Goal: Information Seeking & Learning: Learn about a topic

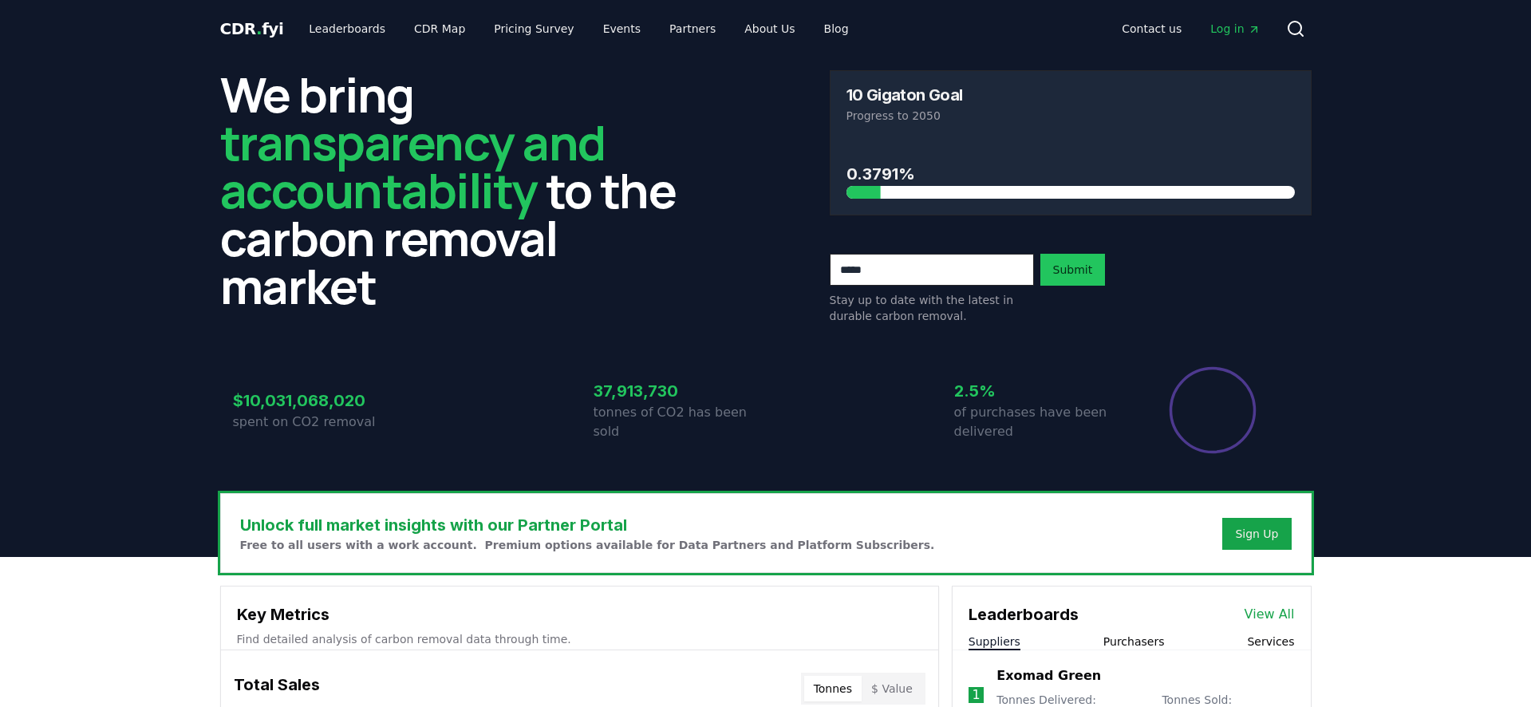
scroll to position [367, 0]
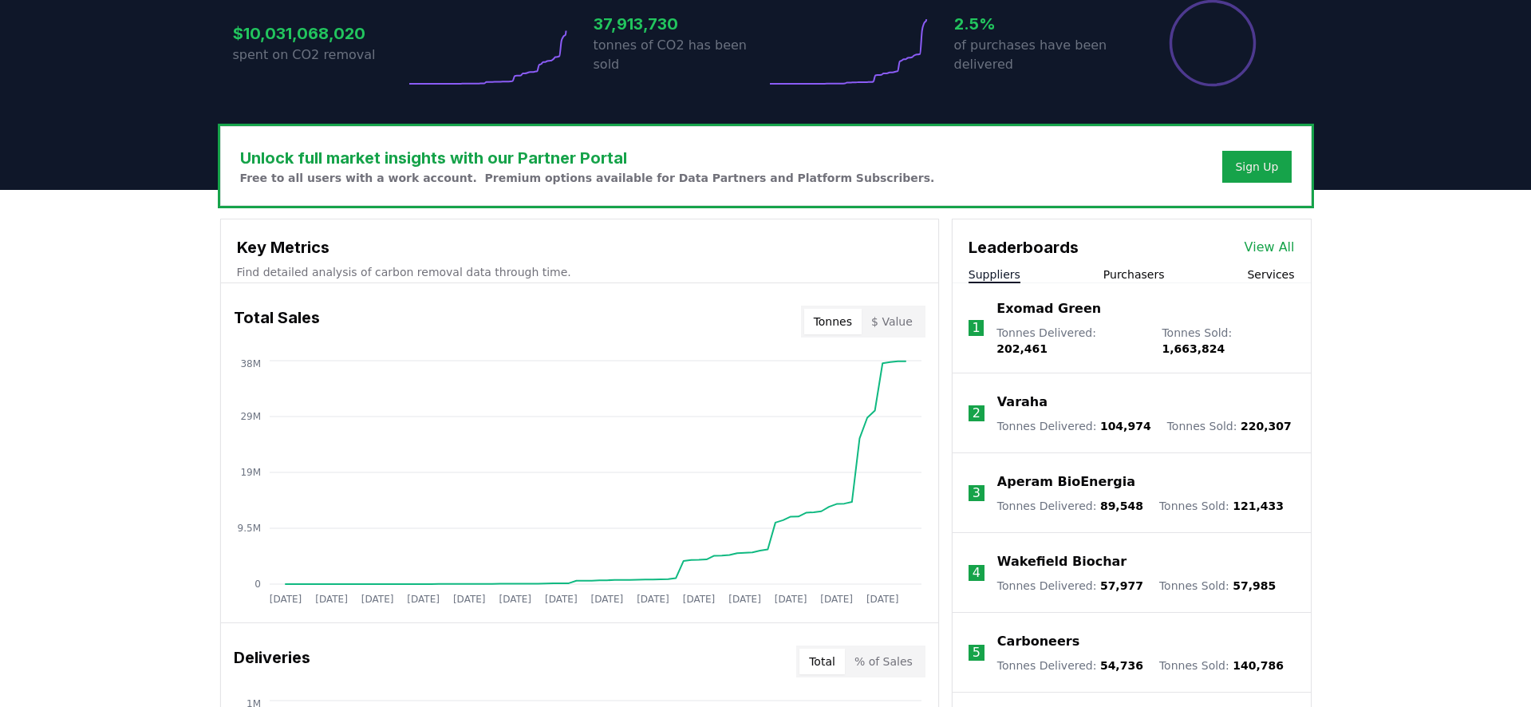
click at [1137, 270] on button "Purchasers" at bounding box center [1133, 274] width 61 height 16
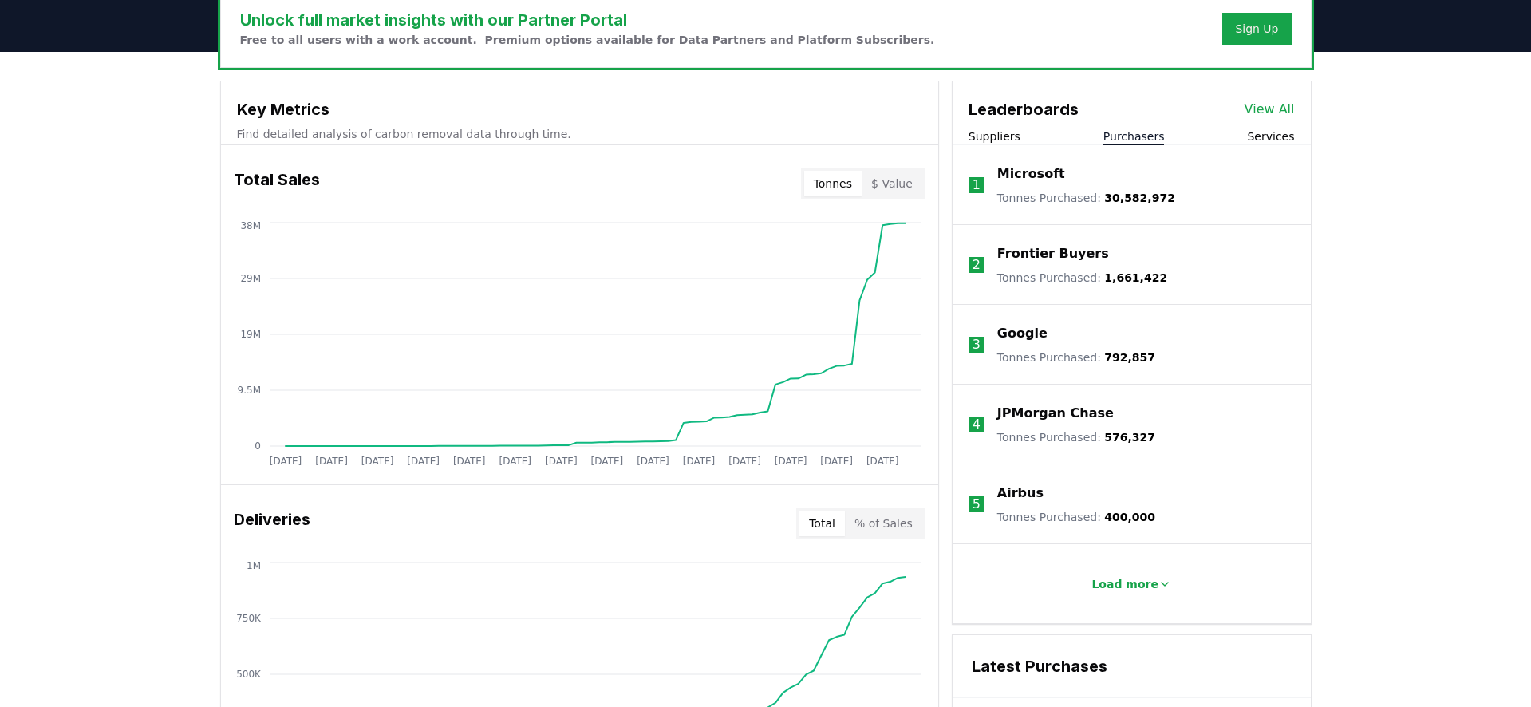
scroll to position [515, 0]
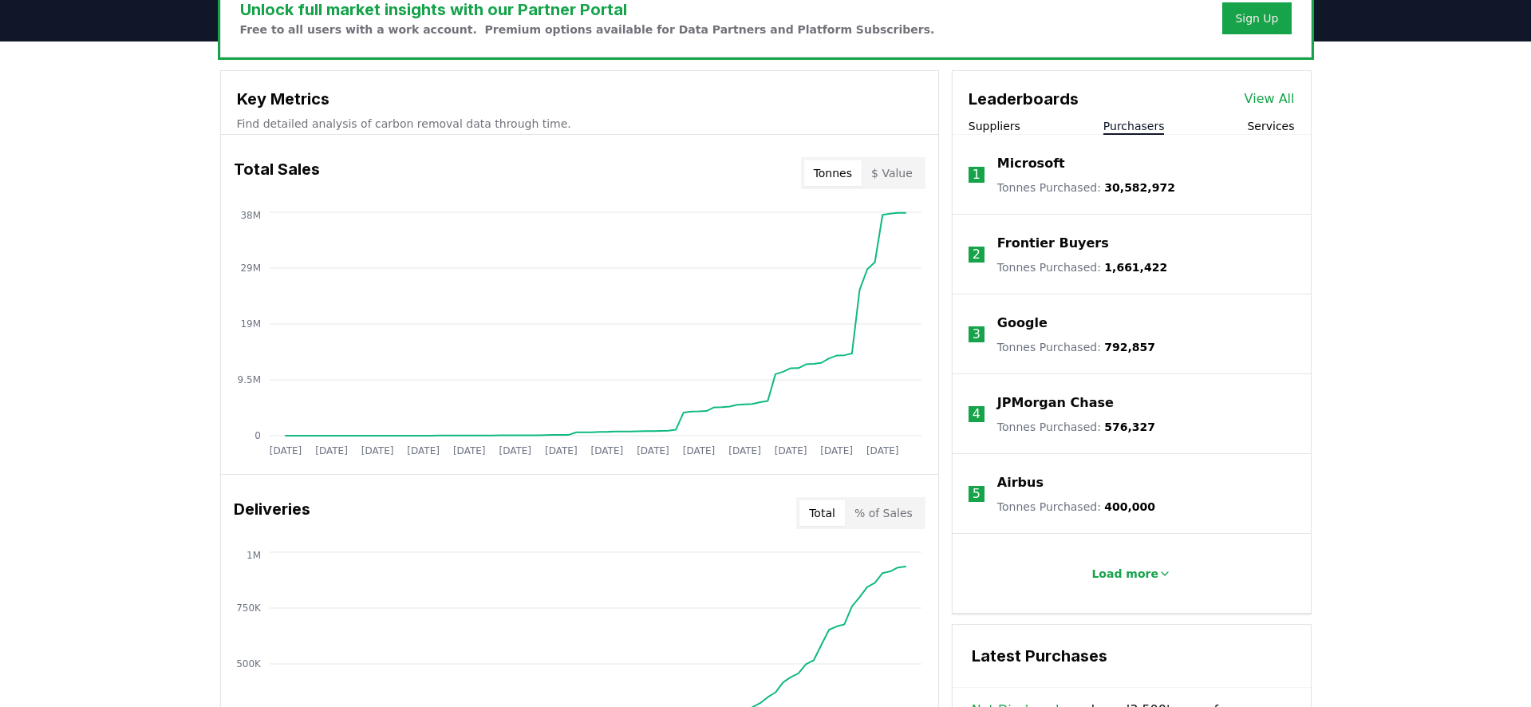
click at [1260, 130] on button "Services" at bounding box center [1270, 126] width 47 height 16
click at [1141, 128] on button "Purchasers" at bounding box center [1133, 126] width 61 height 16
click at [1127, 567] on p "Load more" at bounding box center [1124, 574] width 67 height 16
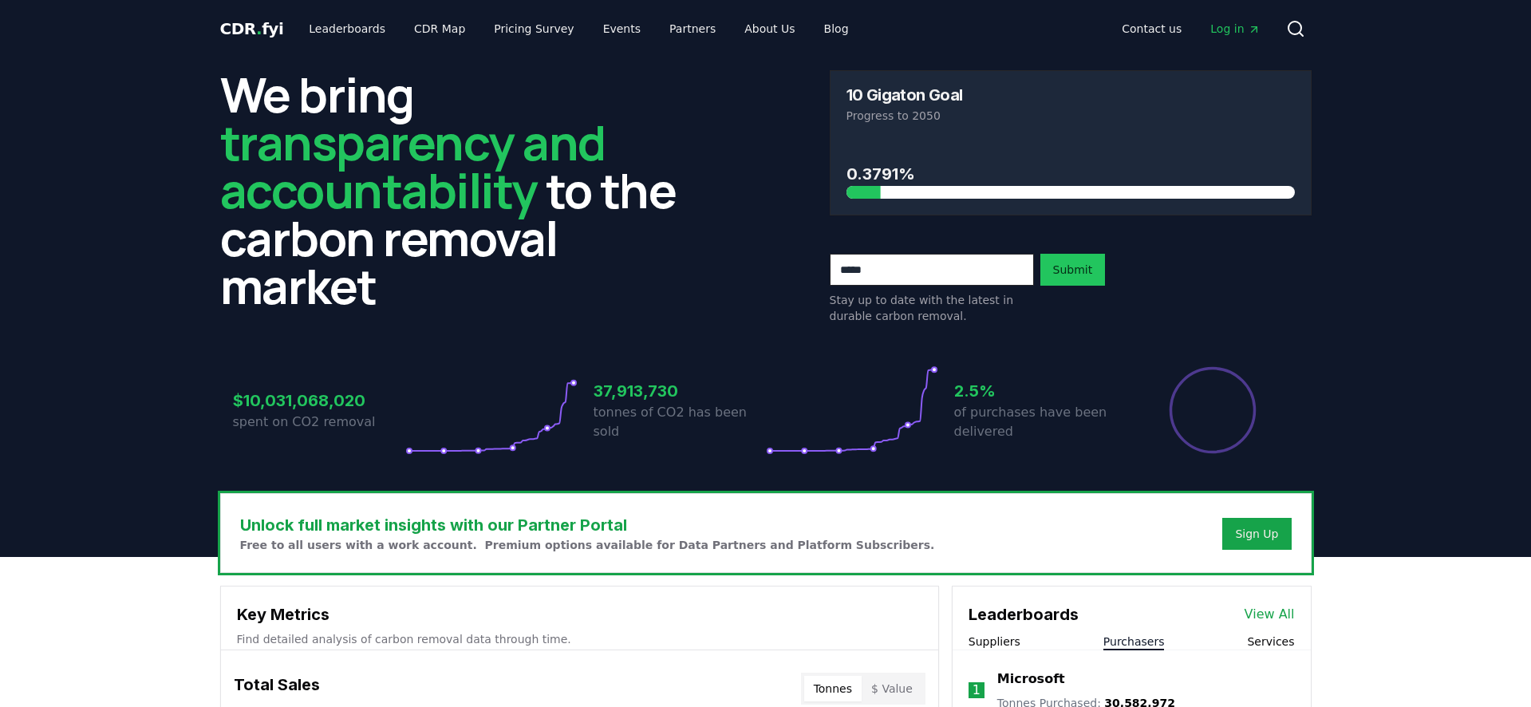
scroll to position [146, 0]
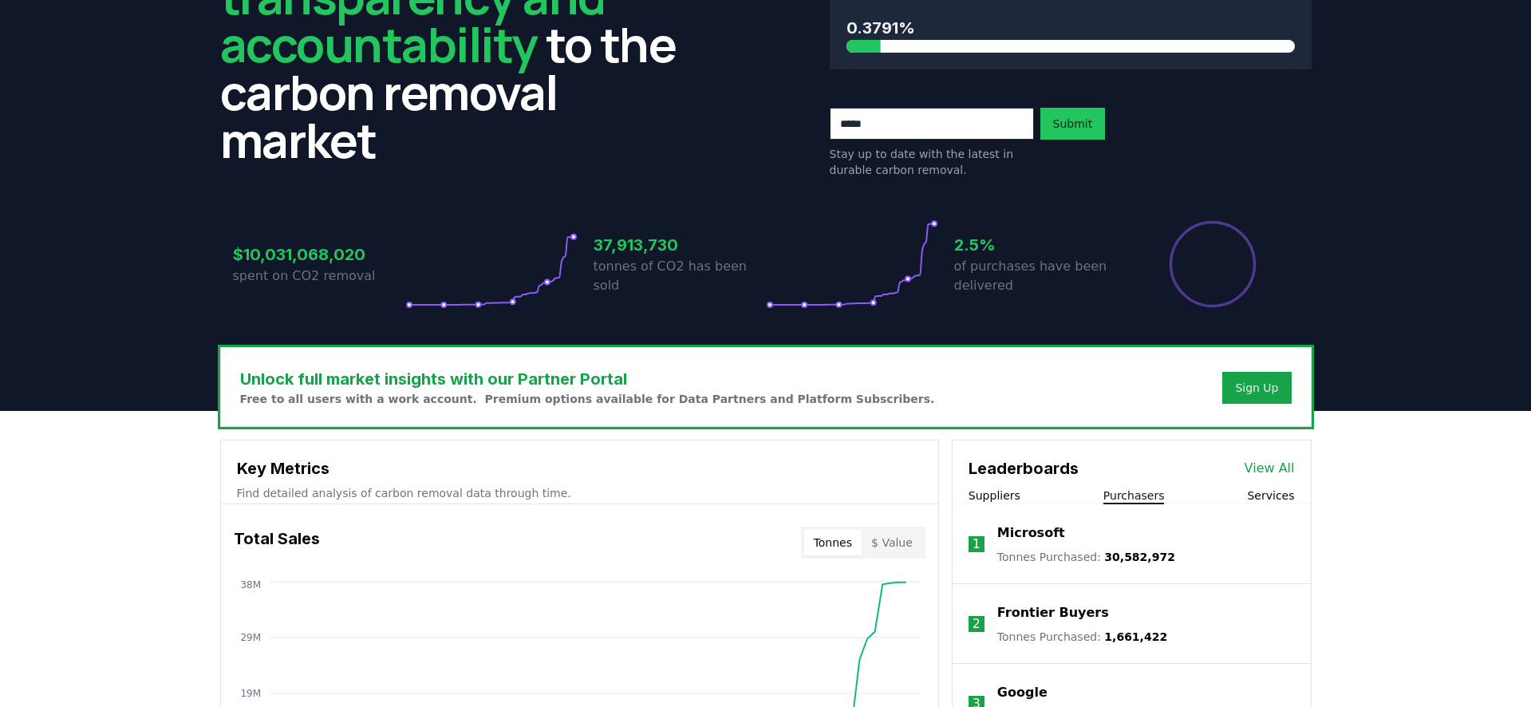
click at [1265, 469] on link "View All" at bounding box center [1269, 468] width 50 height 19
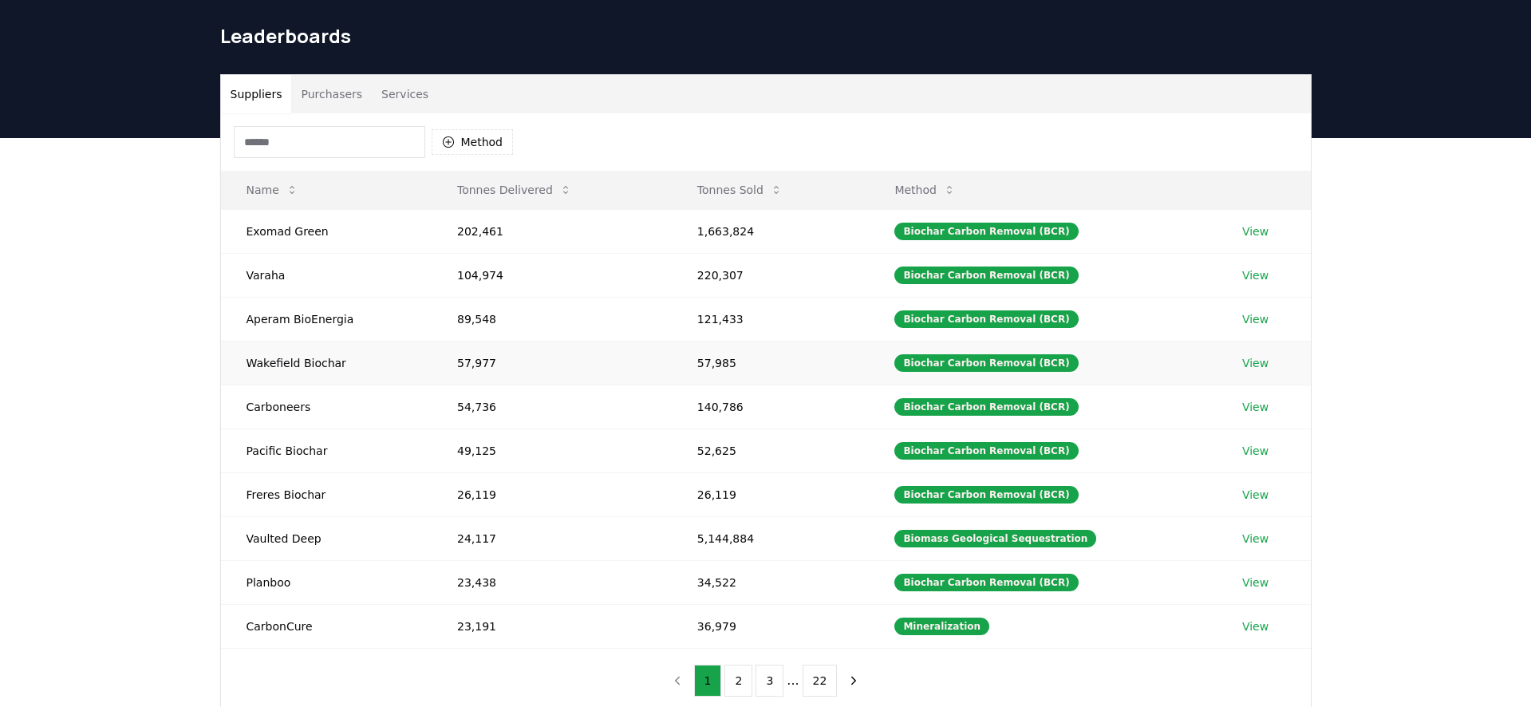
scroll to position [50, 0]
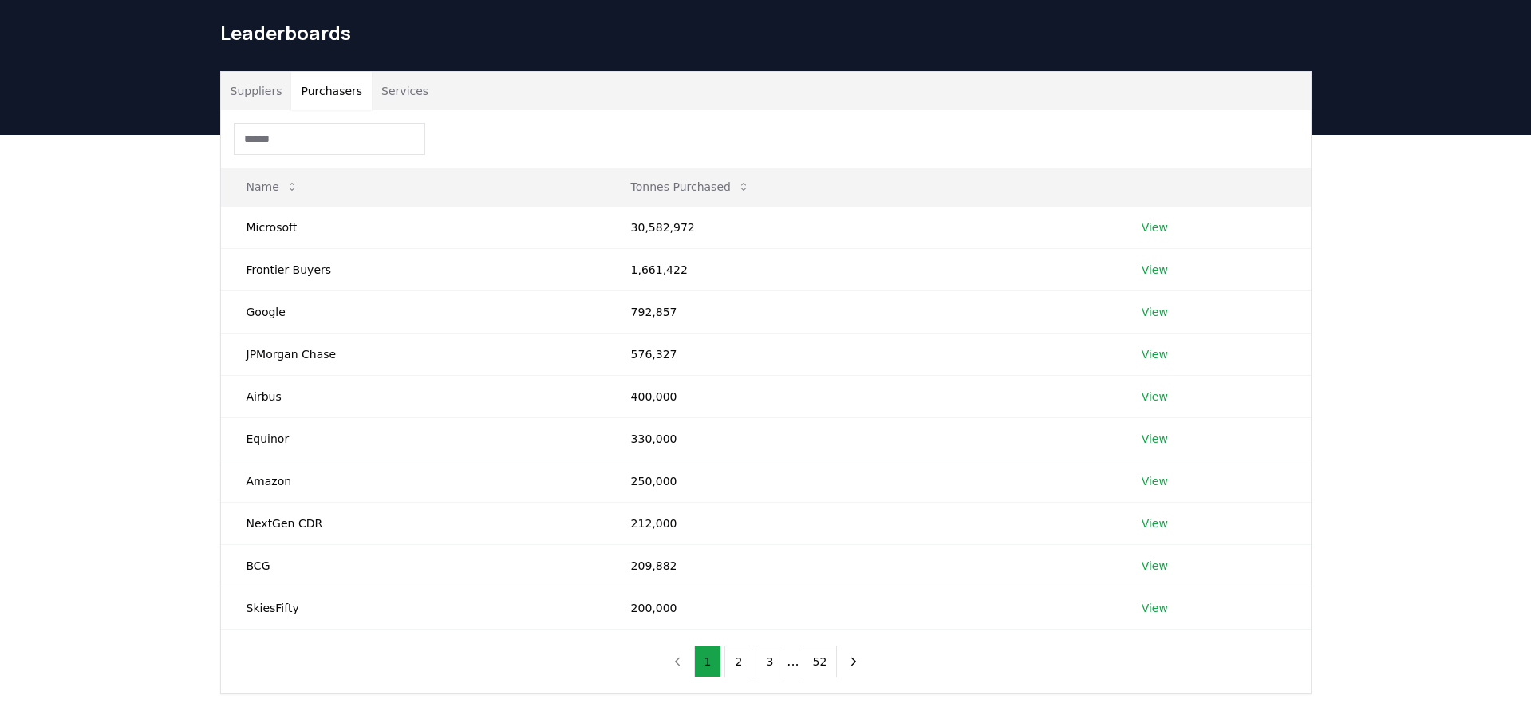
click at [323, 106] on button "Purchasers" at bounding box center [331, 91] width 81 height 38
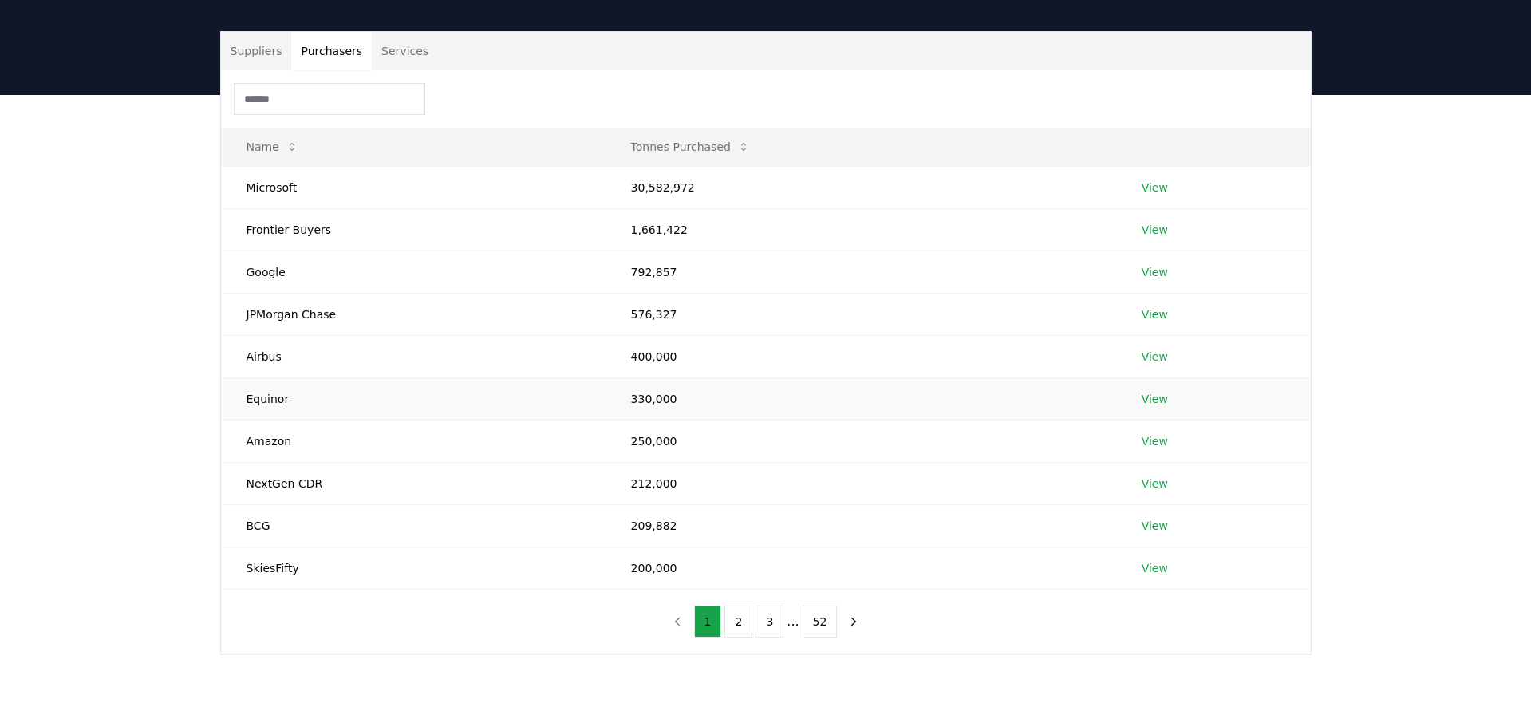
scroll to position [93, 0]
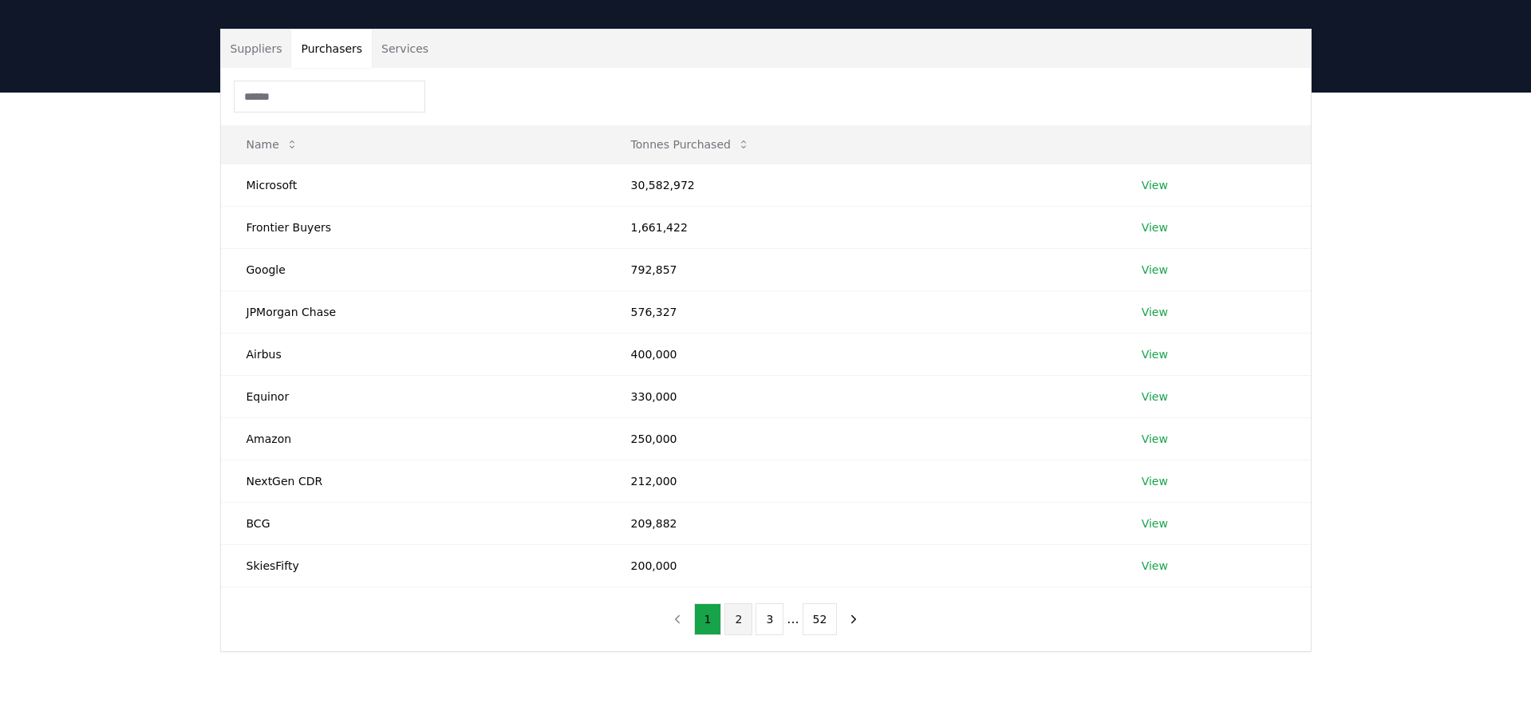
click at [737, 624] on button "2" at bounding box center [738, 619] width 28 height 32
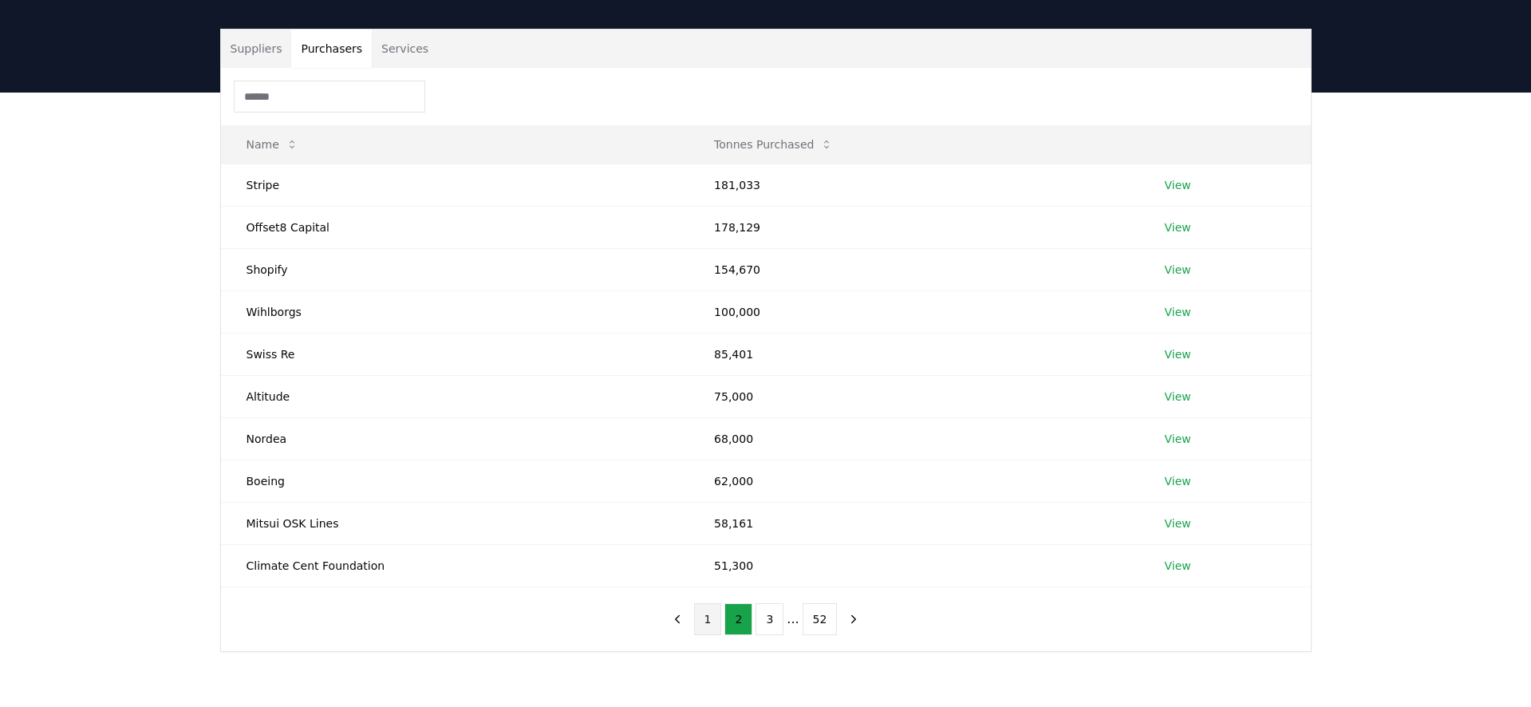
click at [715, 618] on button "1" at bounding box center [708, 619] width 28 height 32
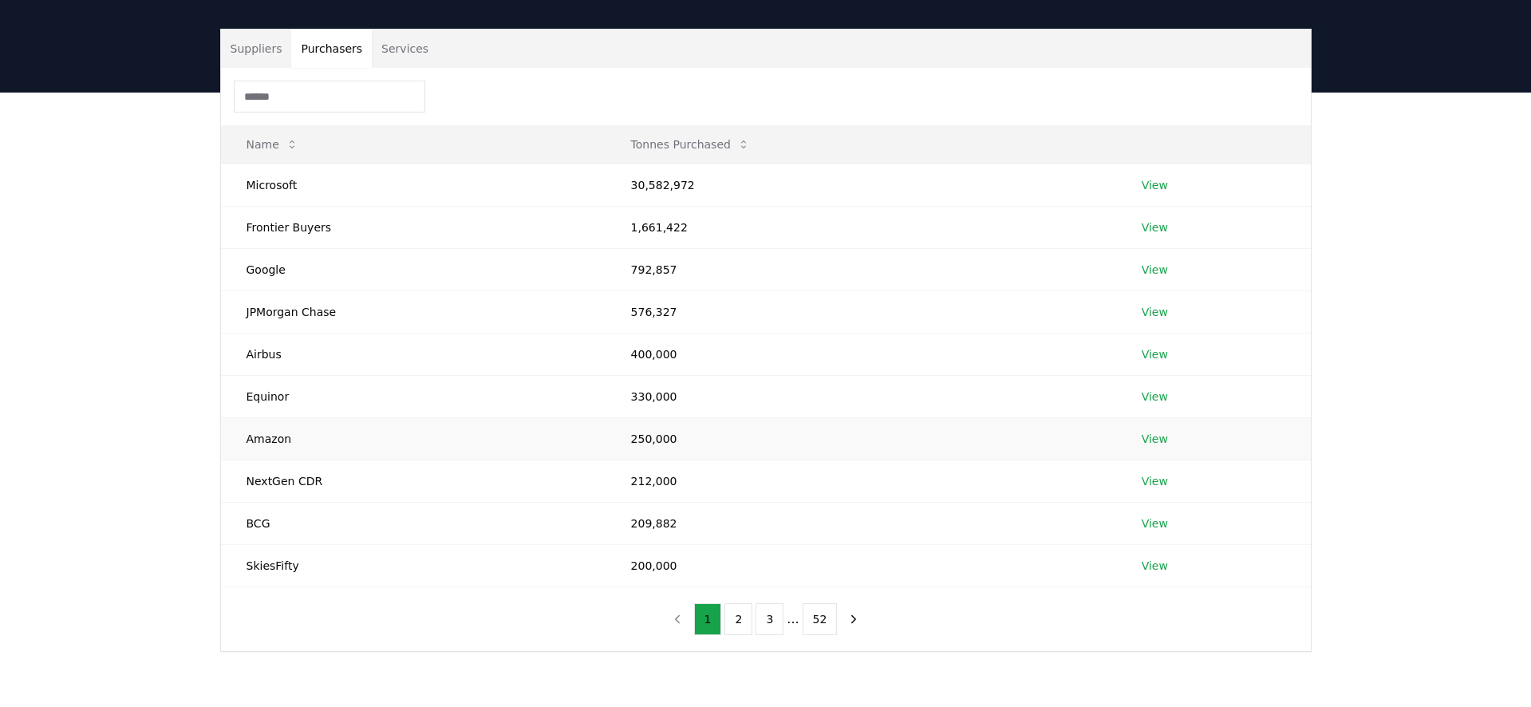
click at [1160, 440] on link "View" at bounding box center [1154, 439] width 26 height 16
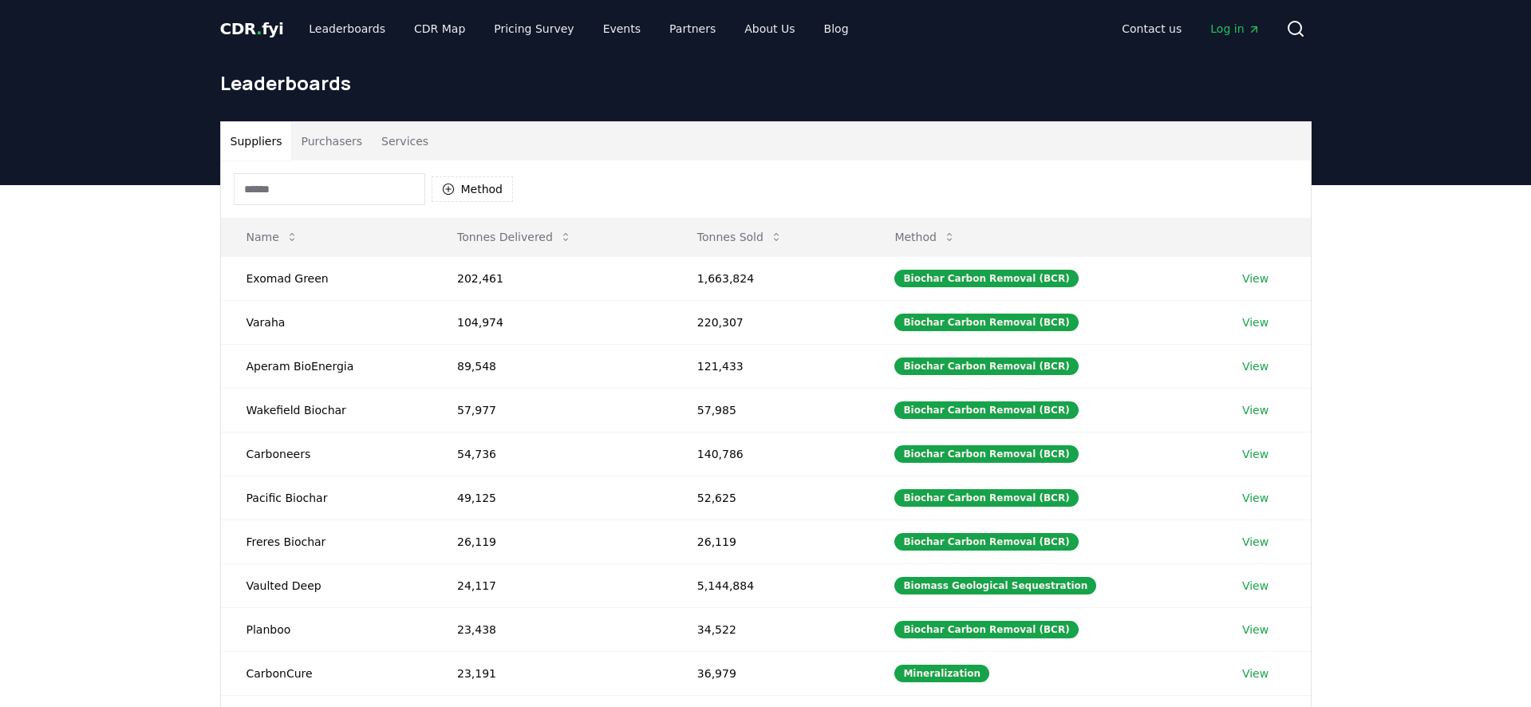
scroll to position [93, 0]
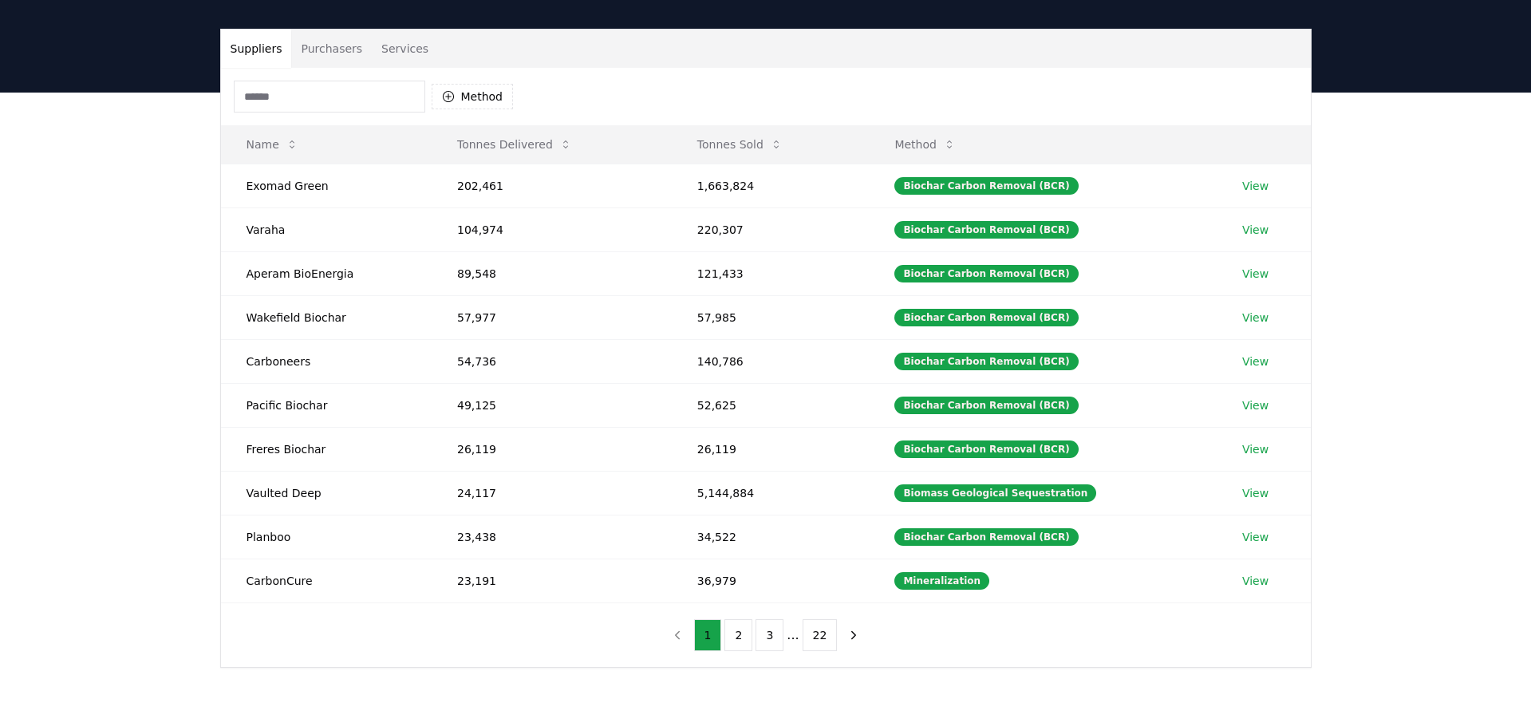
click at [348, 57] on button "Purchasers" at bounding box center [331, 49] width 81 height 38
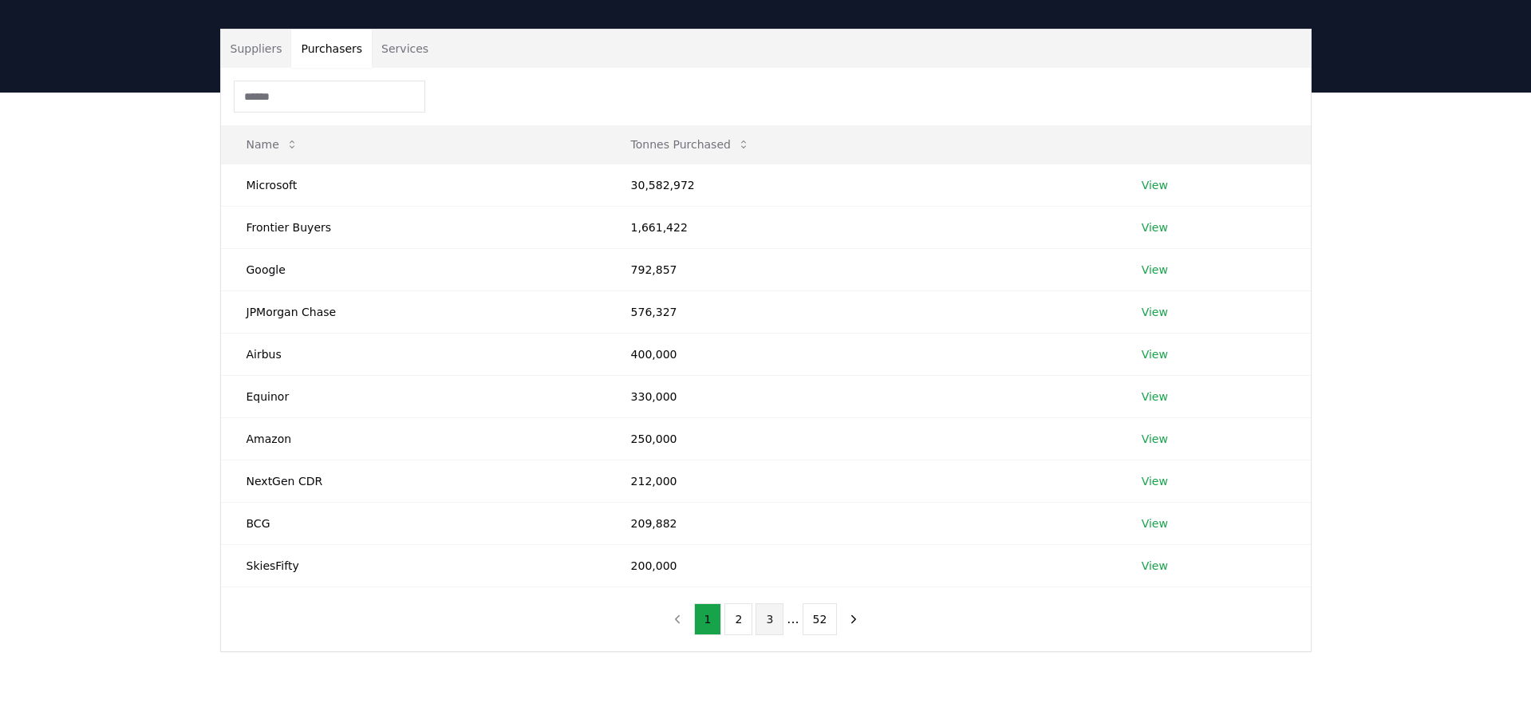
click at [770, 625] on button "3" at bounding box center [769, 619] width 28 height 32
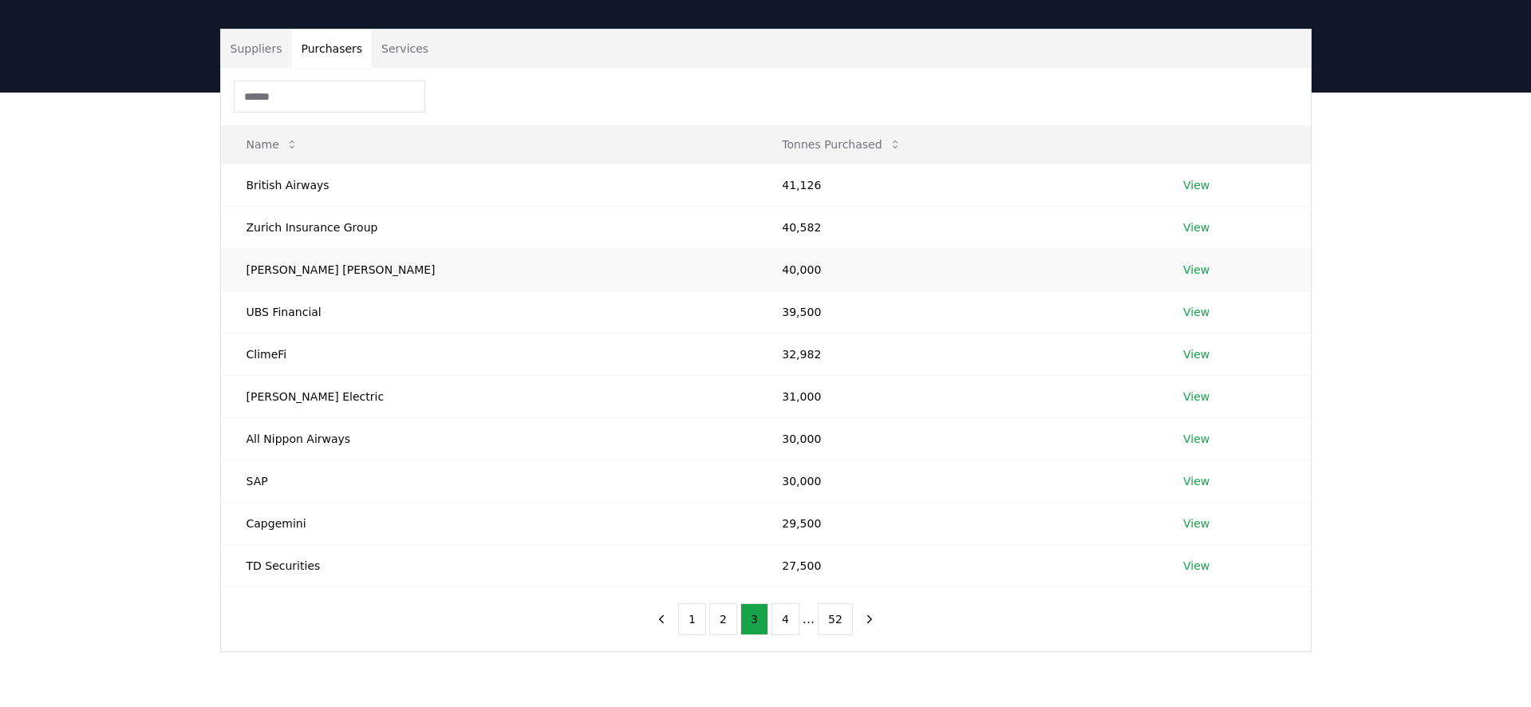
click at [1183, 269] on link "View" at bounding box center [1196, 270] width 26 height 16
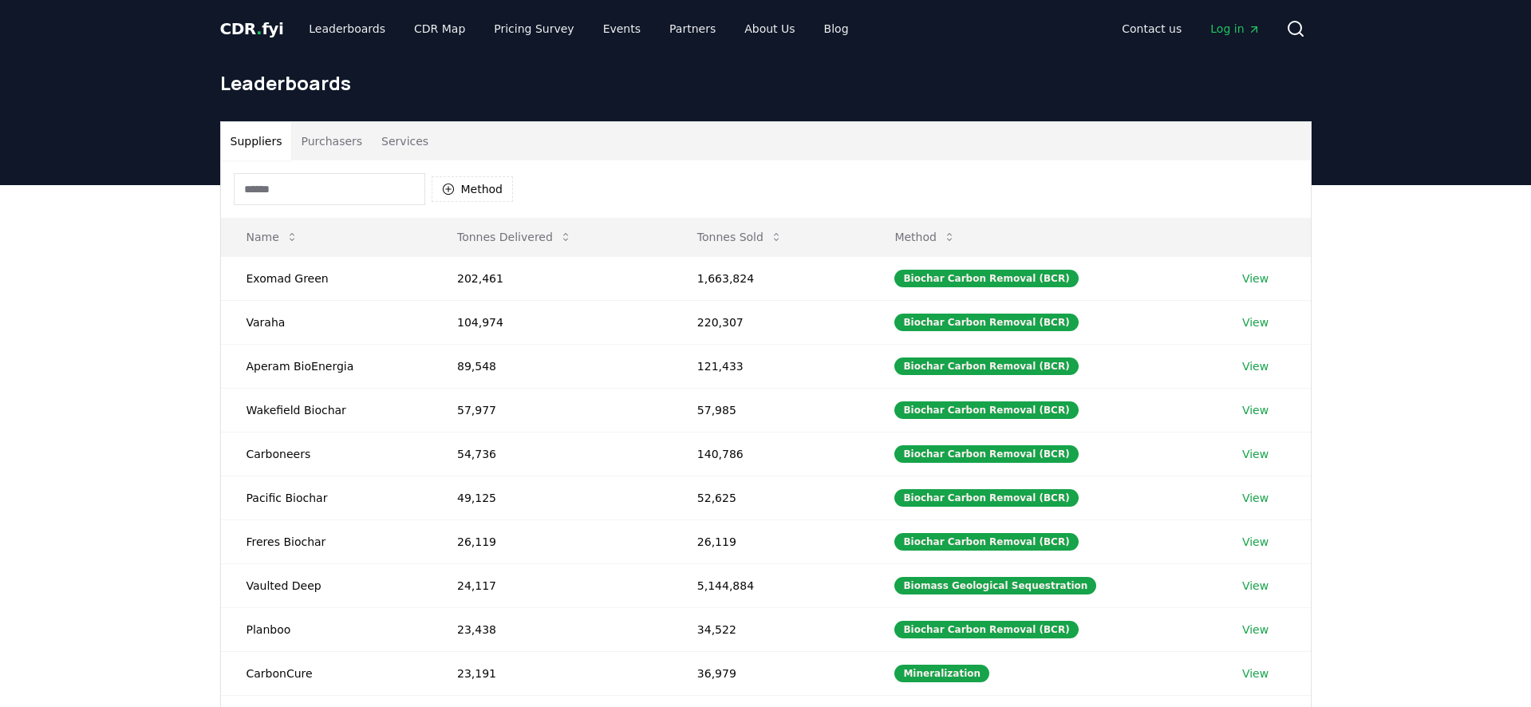
scroll to position [93, 0]
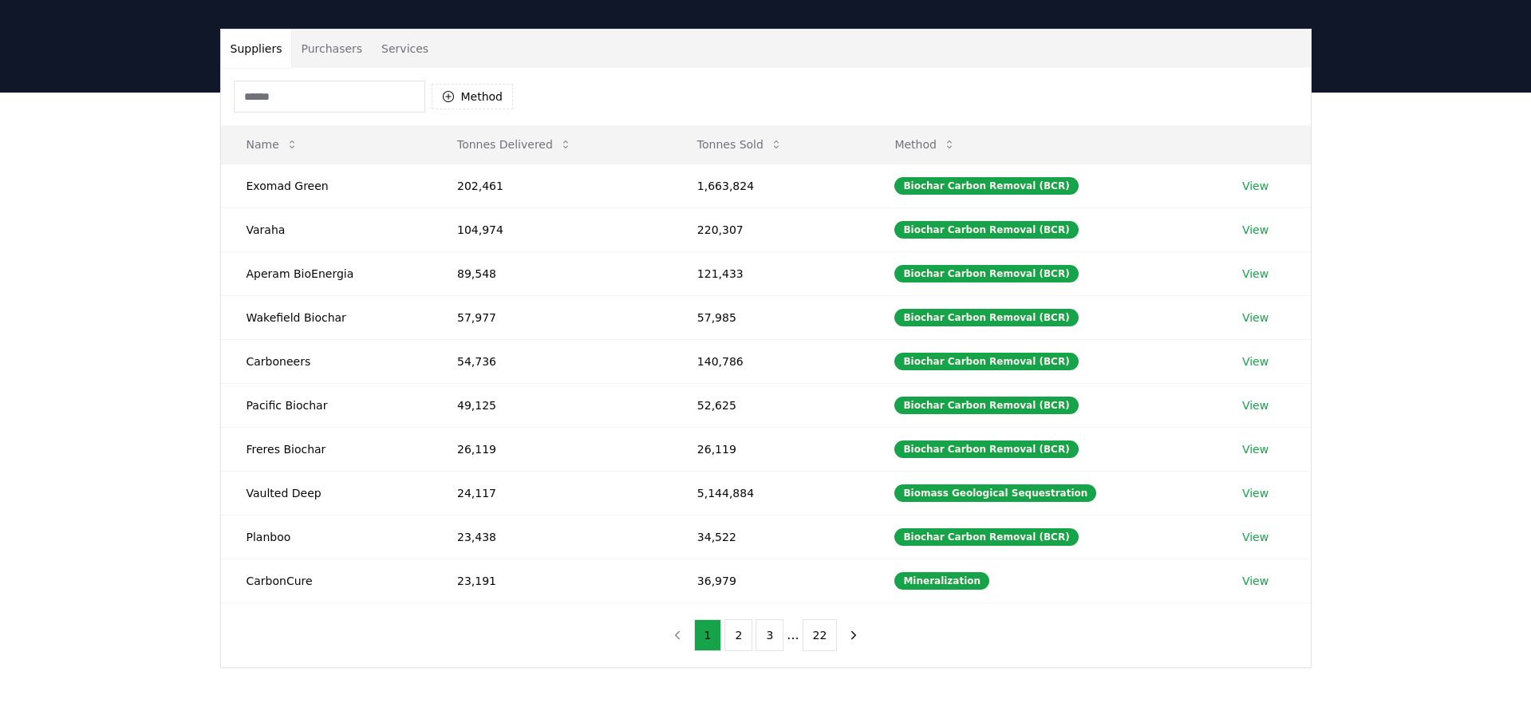
click at [305, 49] on button "Purchasers" at bounding box center [331, 49] width 81 height 38
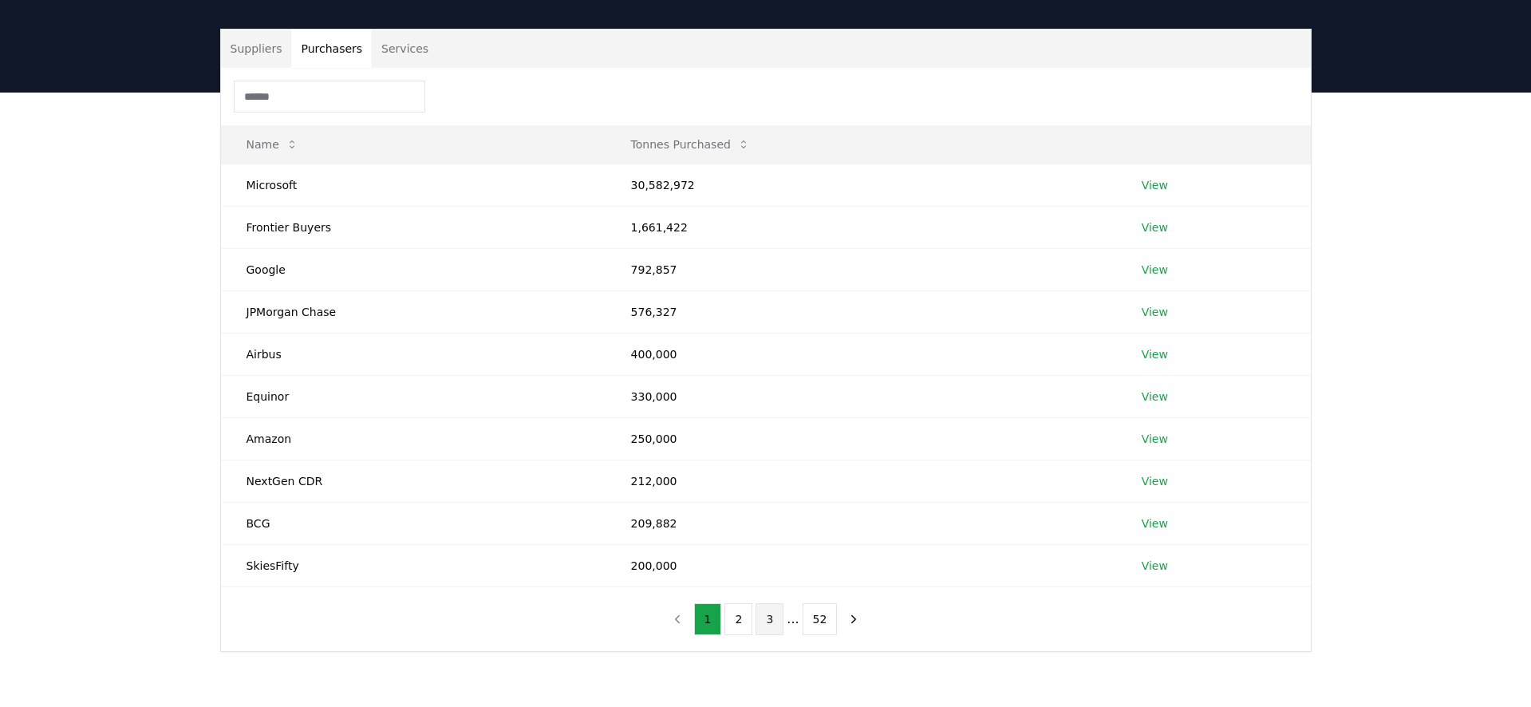
click at [755, 619] on button "3" at bounding box center [769, 619] width 28 height 32
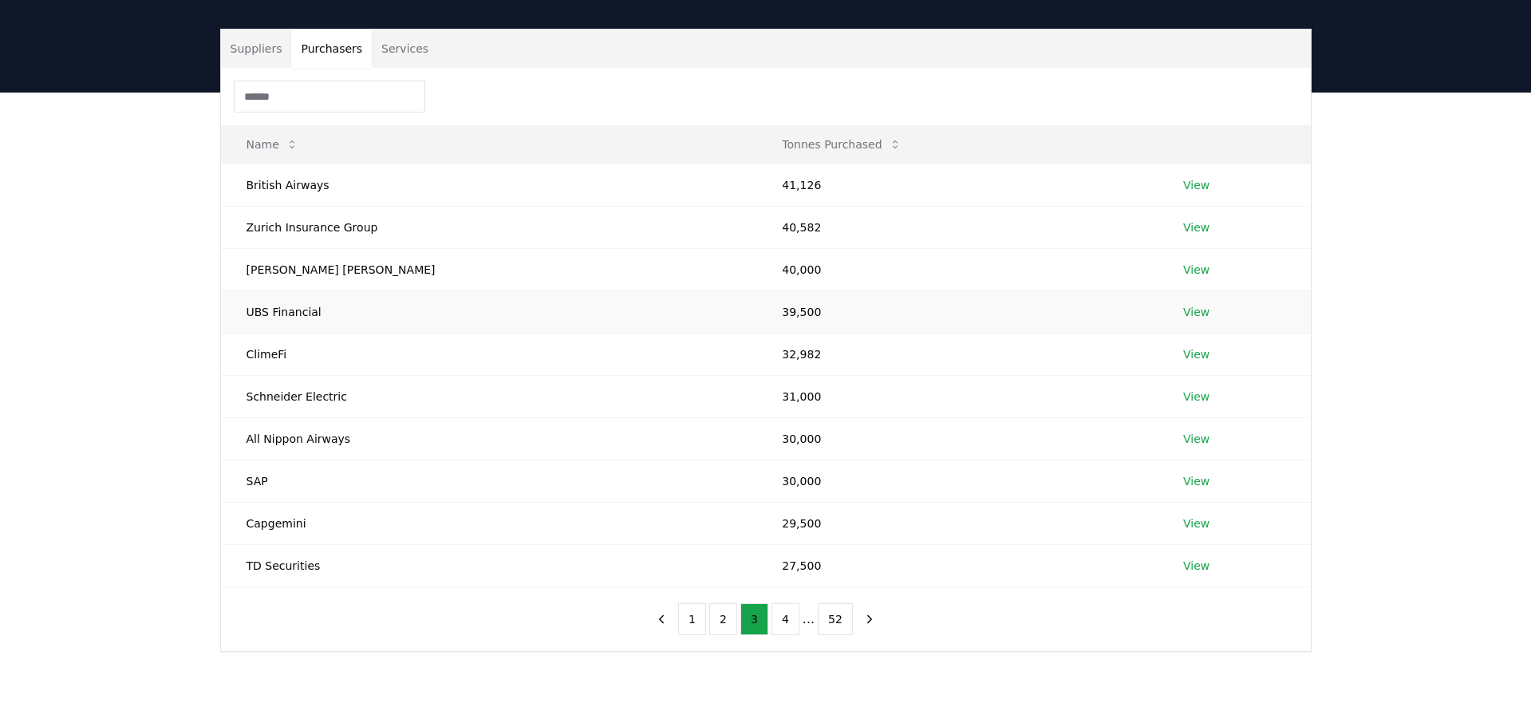
click at [1183, 313] on link "View" at bounding box center [1196, 312] width 26 height 16
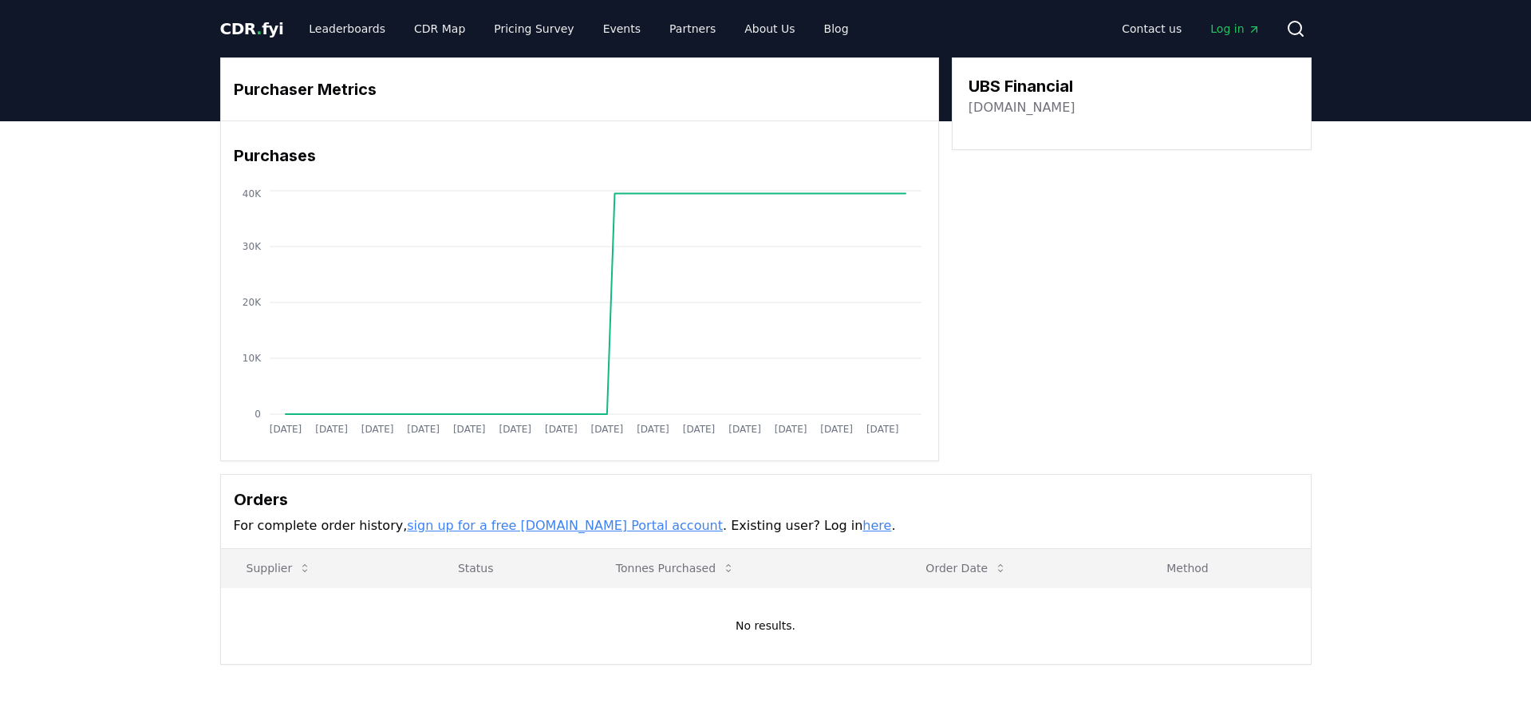
click at [1173, 313] on div "Purchaser Metrics Purchases Jan 2019 Jul 2019 Jan 2020 Jul 2020 Jan 2021 Jul 20…" at bounding box center [765, 259] width 1091 height 404
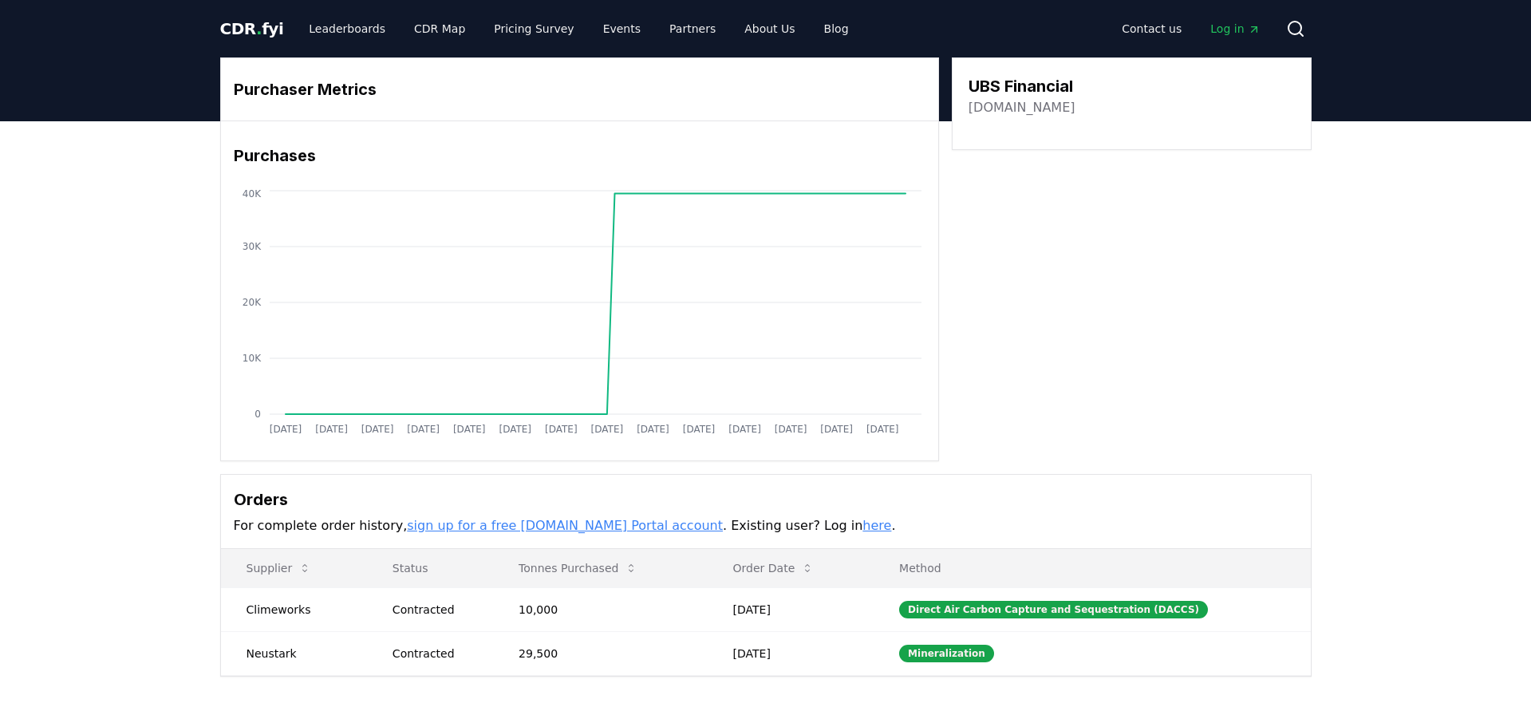
scroll to position [56, 0]
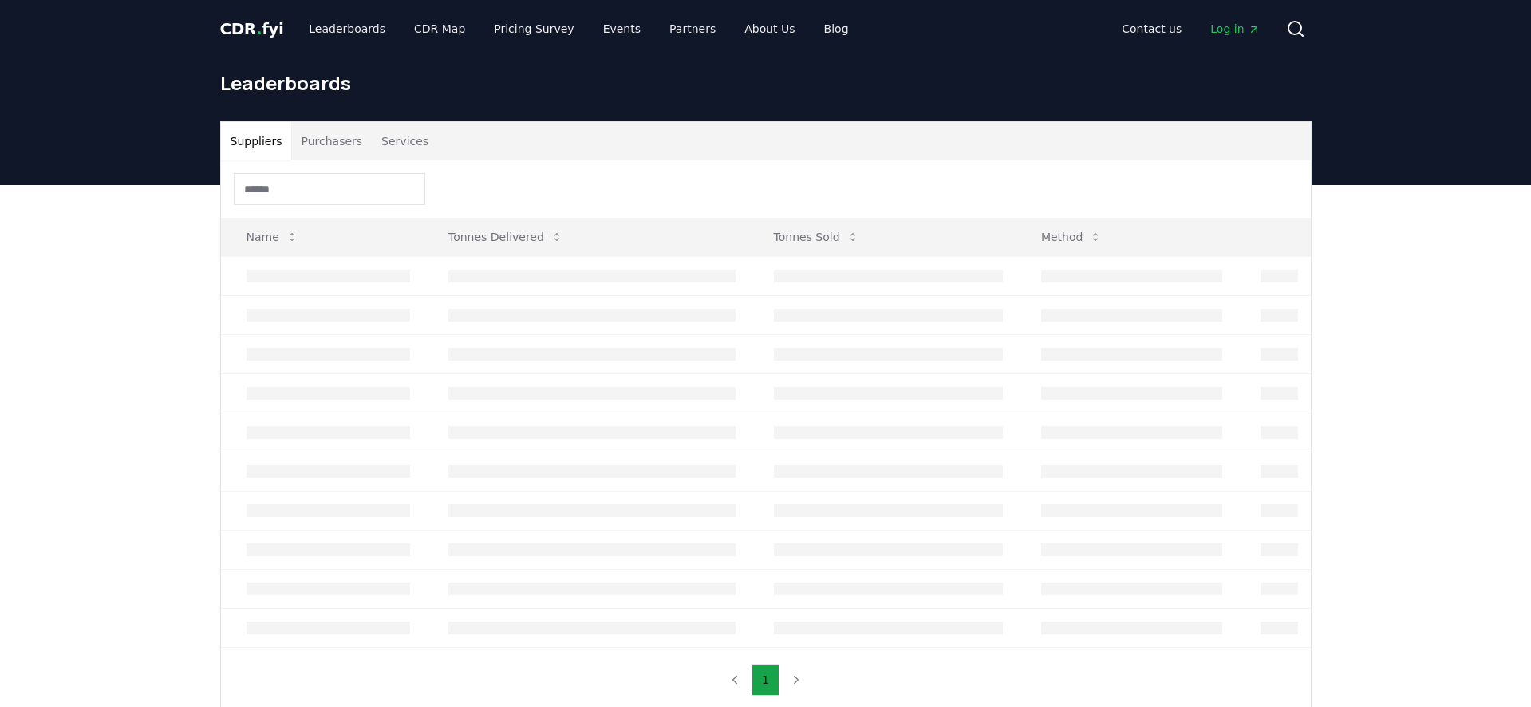
scroll to position [93, 0]
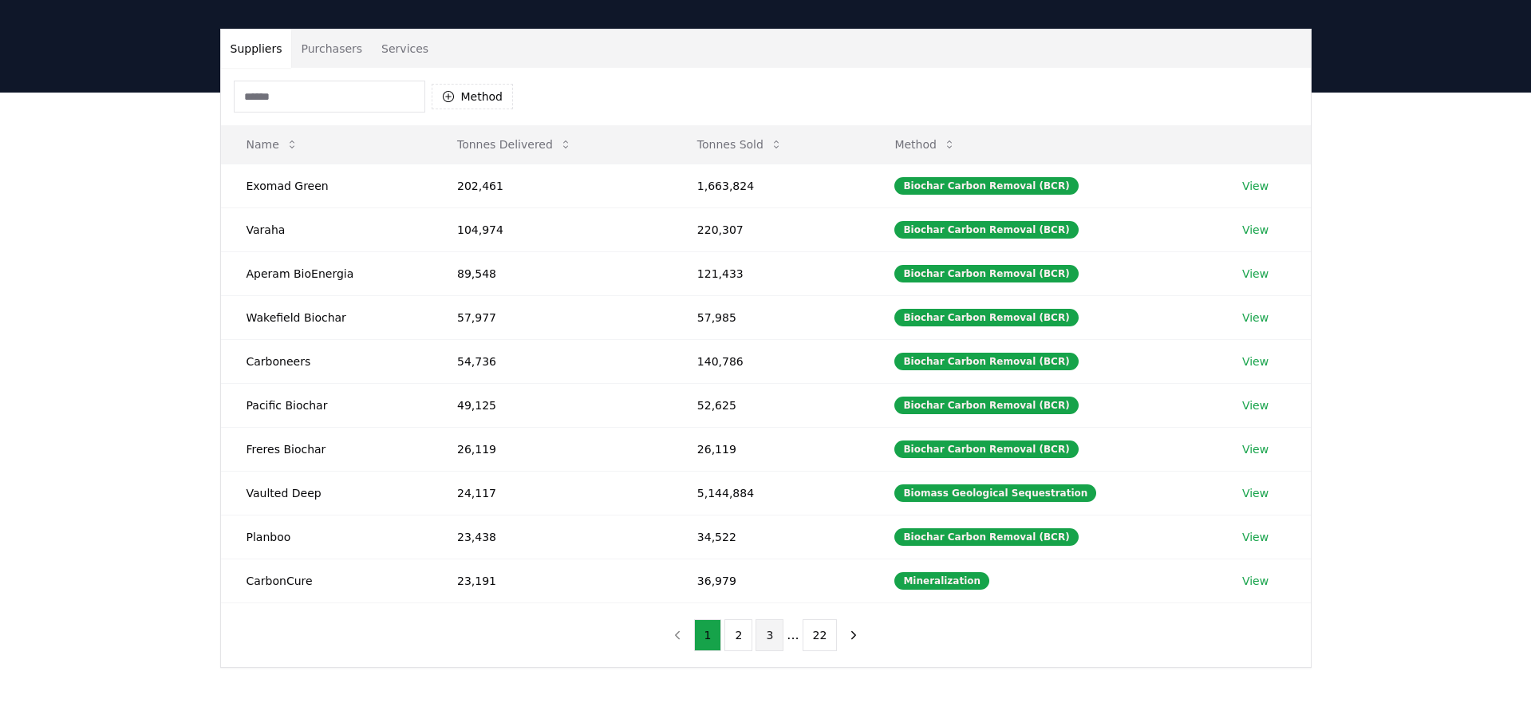
click at [773, 635] on button "3" at bounding box center [769, 635] width 28 height 32
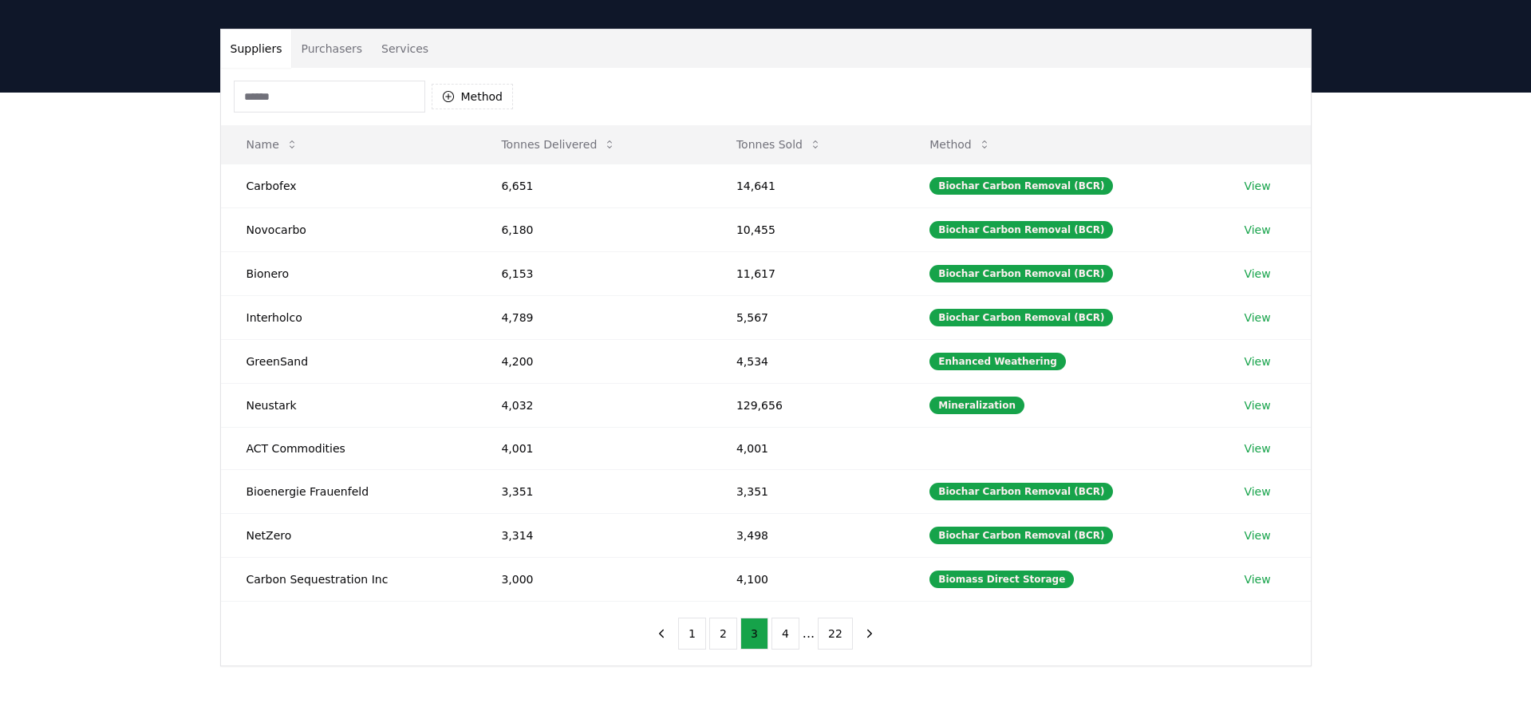
click at [334, 36] on button "Purchasers" at bounding box center [331, 49] width 81 height 38
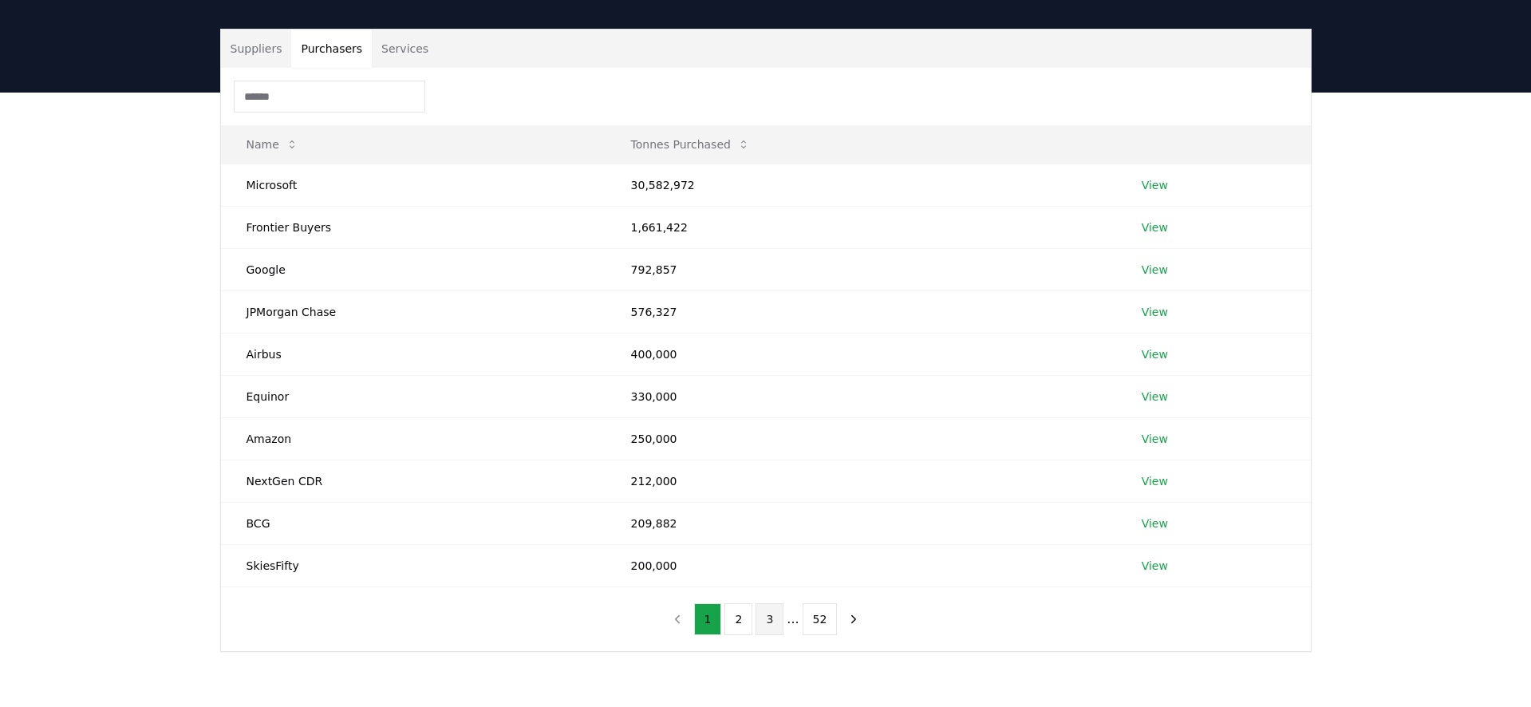
click at [770, 617] on button "3" at bounding box center [769, 619] width 28 height 32
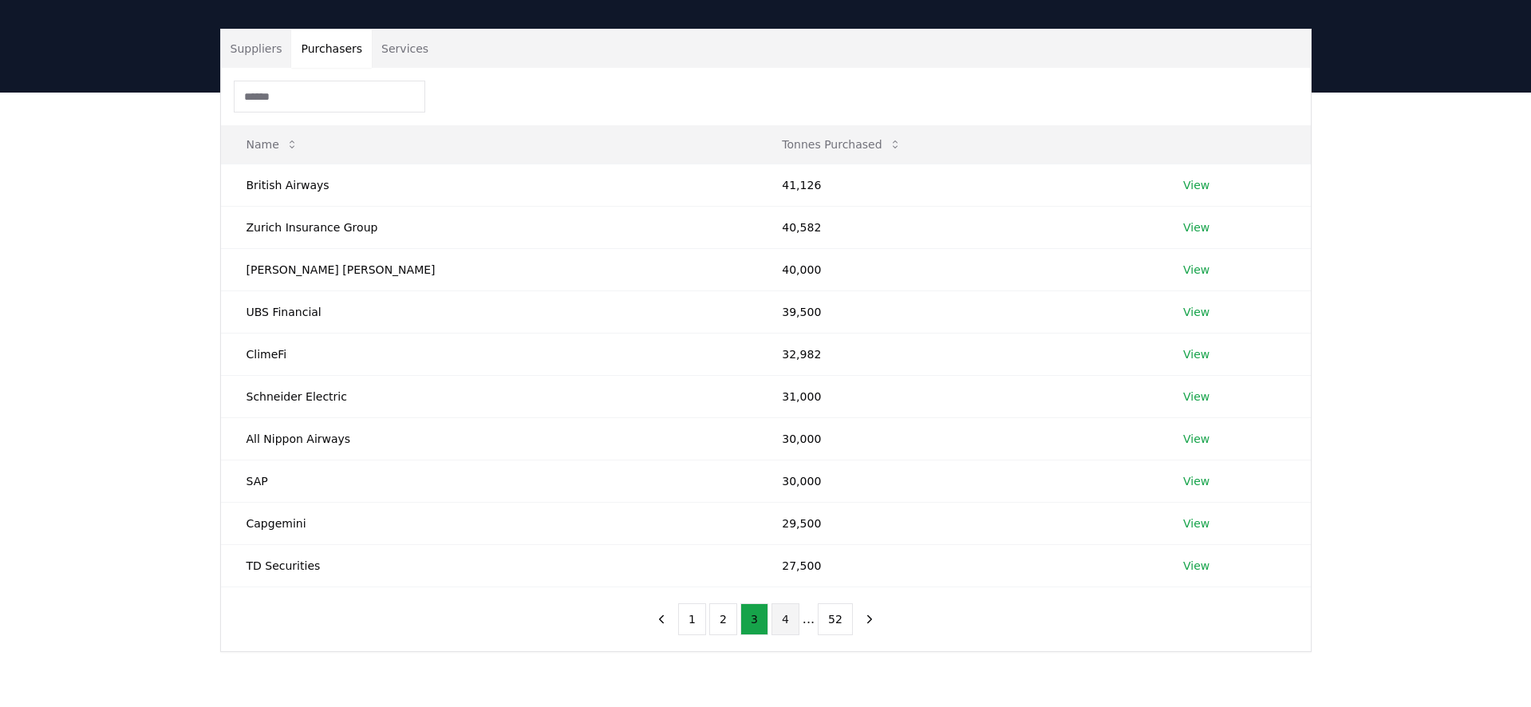
click at [778, 614] on button "4" at bounding box center [785, 619] width 28 height 32
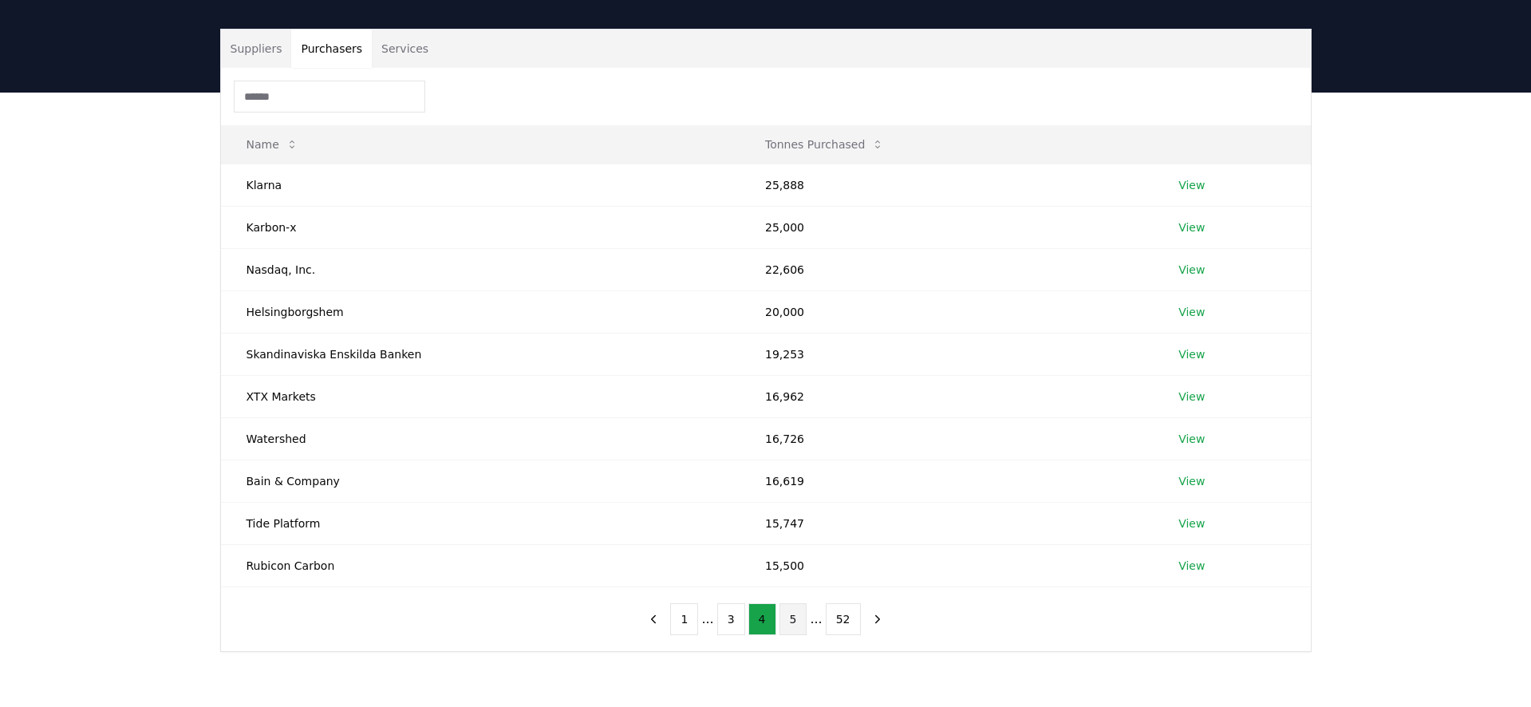
click at [798, 619] on button "5" at bounding box center [793, 619] width 28 height 32
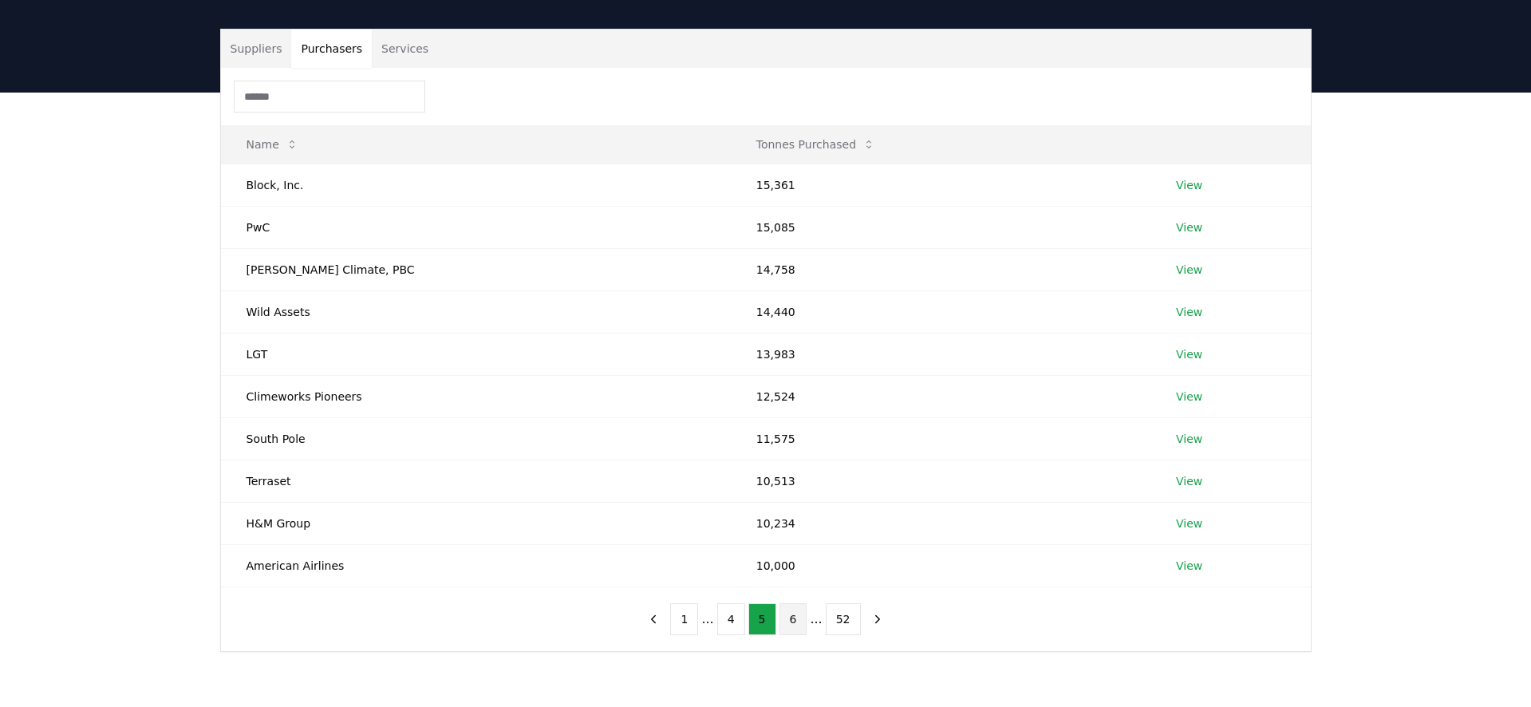
click at [802, 617] on button "6" at bounding box center [793, 619] width 28 height 32
click at [790, 621] on button "7" at bounding box center [793, 619] width 28 height 32
click at [800, 622] on button "8" at bounding box center [793, 619] width 28 height 32
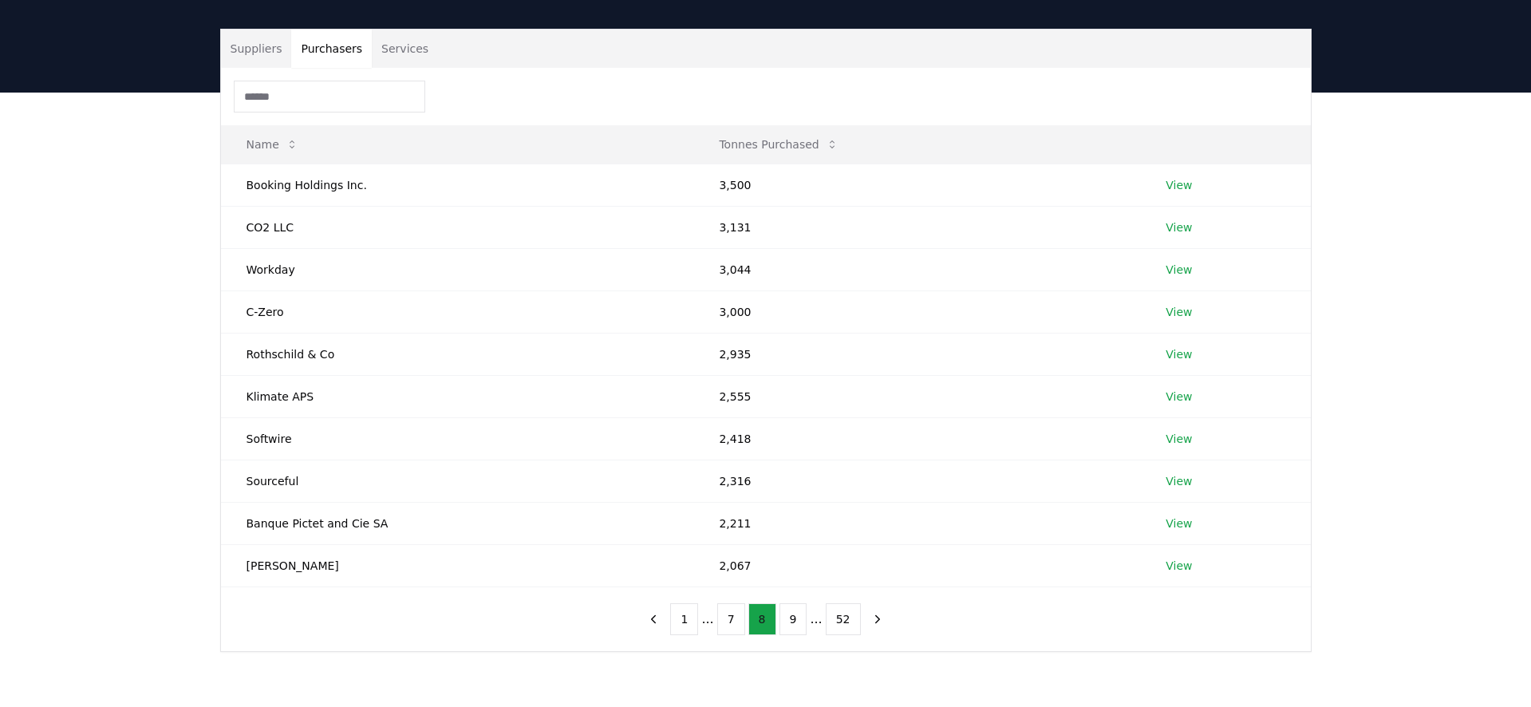
click at [757, 617] on button "8" at bounding box center [762, 619] width 28 height 32
click at [739, 619] on button "7" at bounding box center [731, 619] width 28 height 32
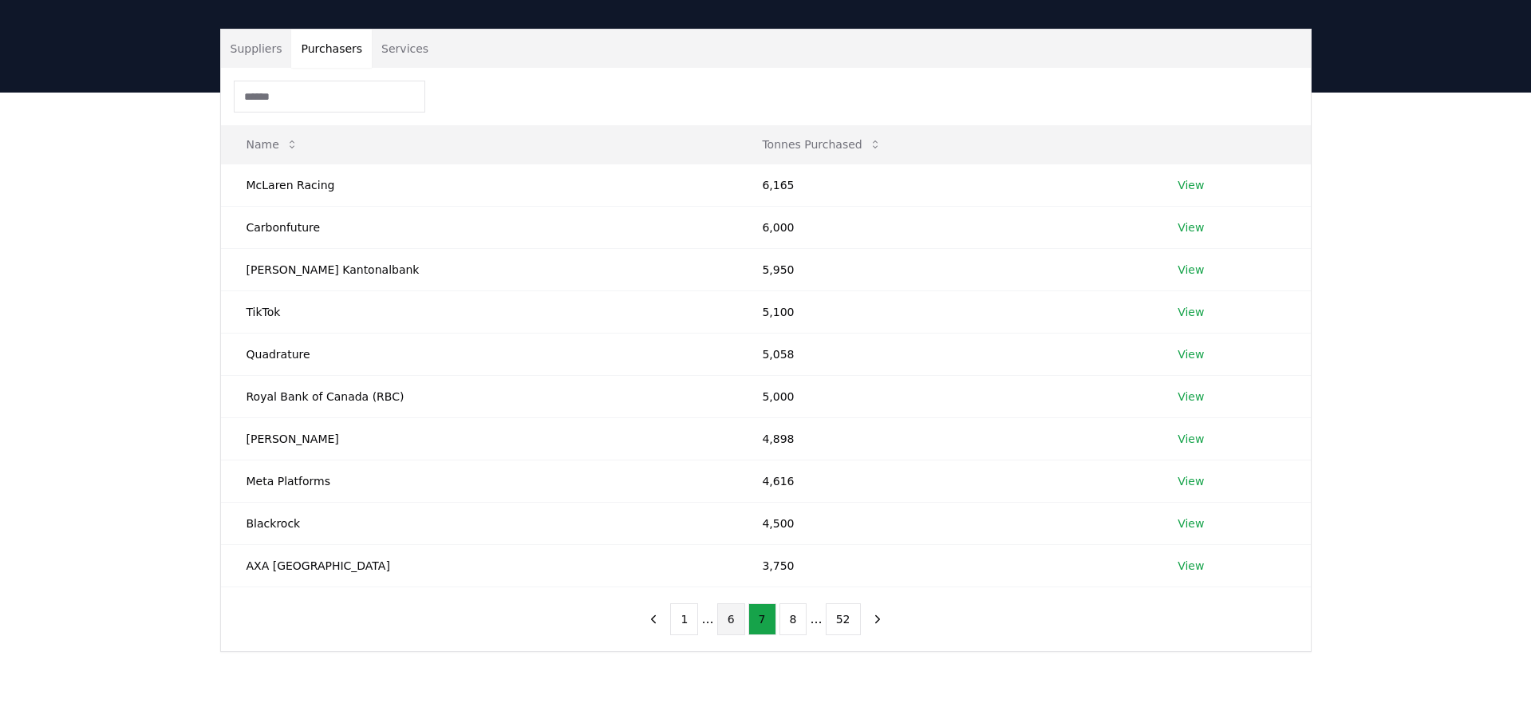
click at [724, 617] on button "6" at bounding box center [731, 619] width 28 height 32
click at [730, 619] on button "5" at bounding box center [731, 619] width 28 height 32
click at [736, 622] on button "4" at bounding box center [731, 619] width 28 height 32
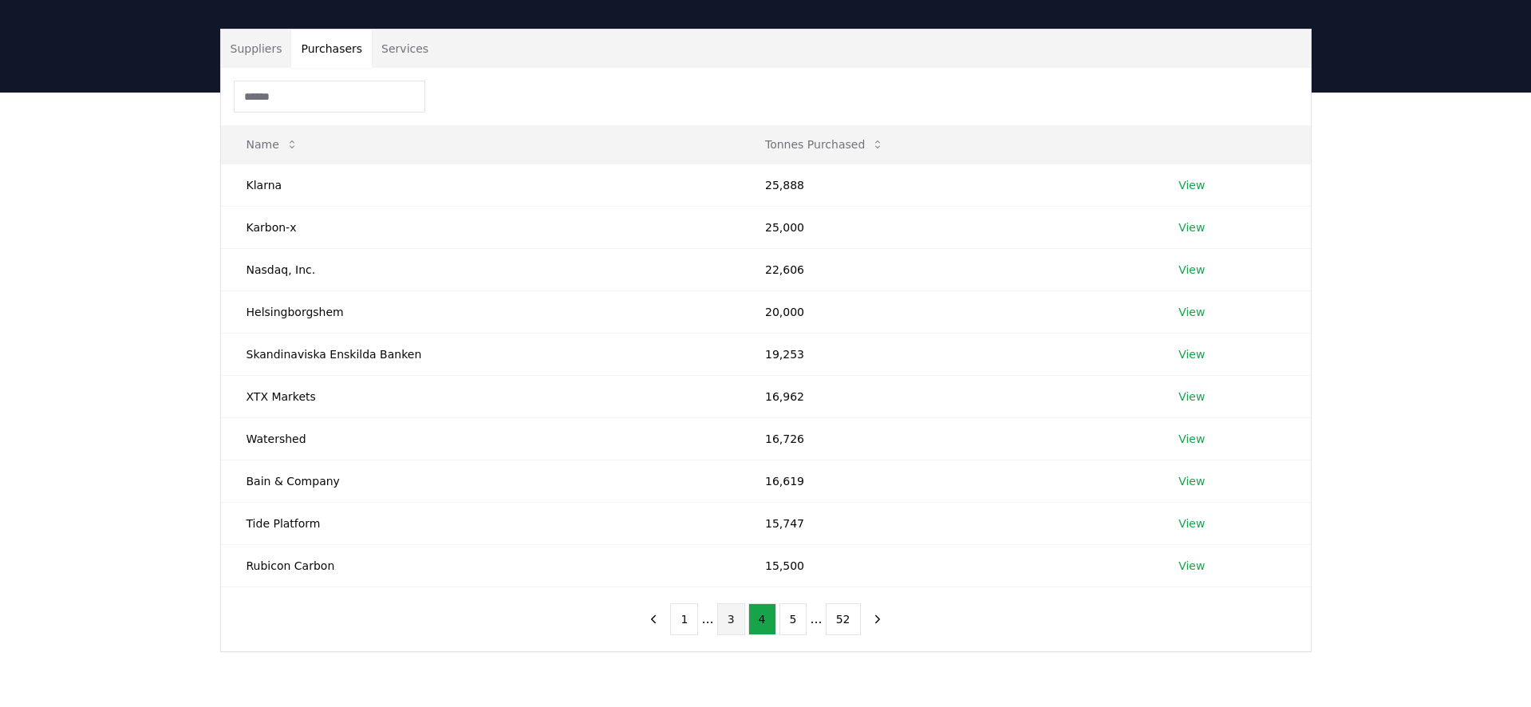
click at [742, 616] on button "3" at bounding box center [731, 619] width 28 height 32
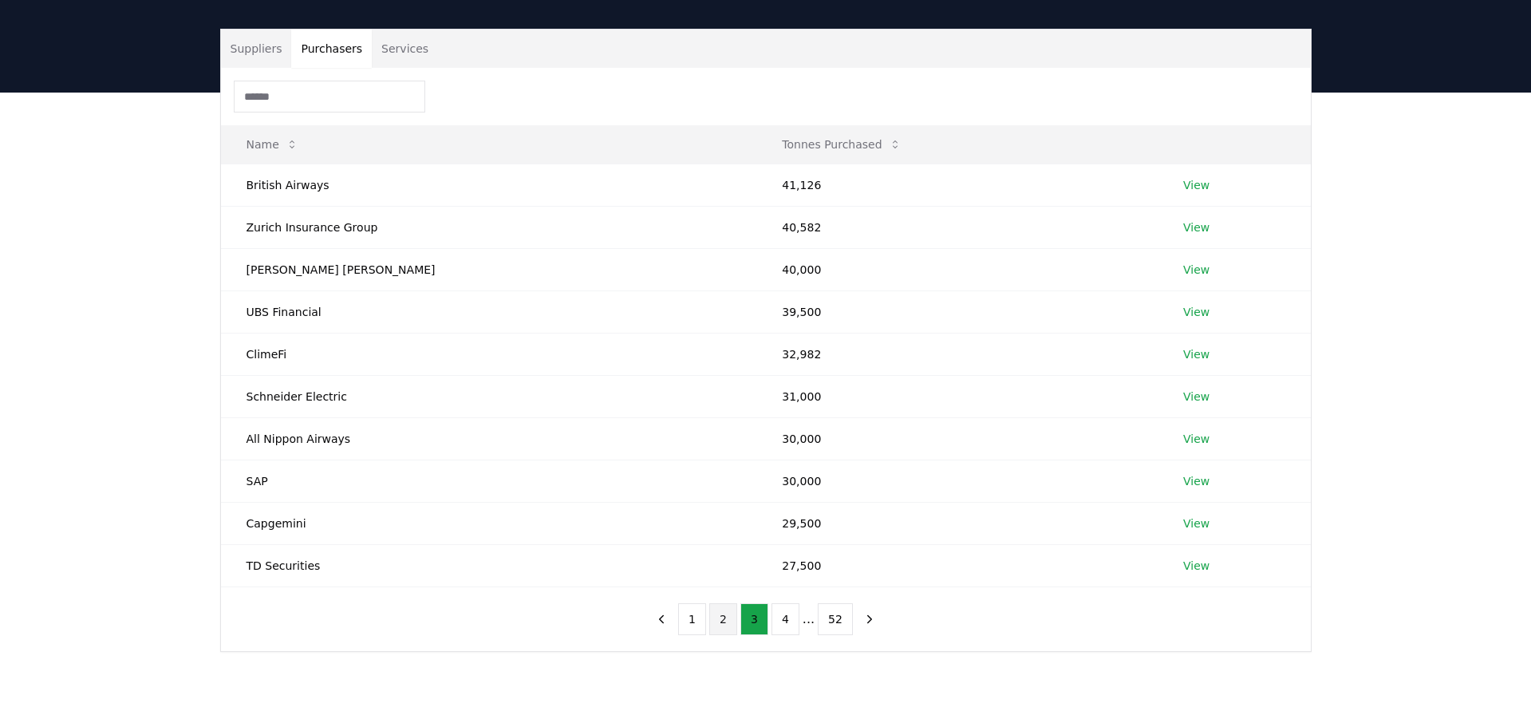
click at [730, 633] on button "2" at bounding box center [723, 619] width 28 height 32
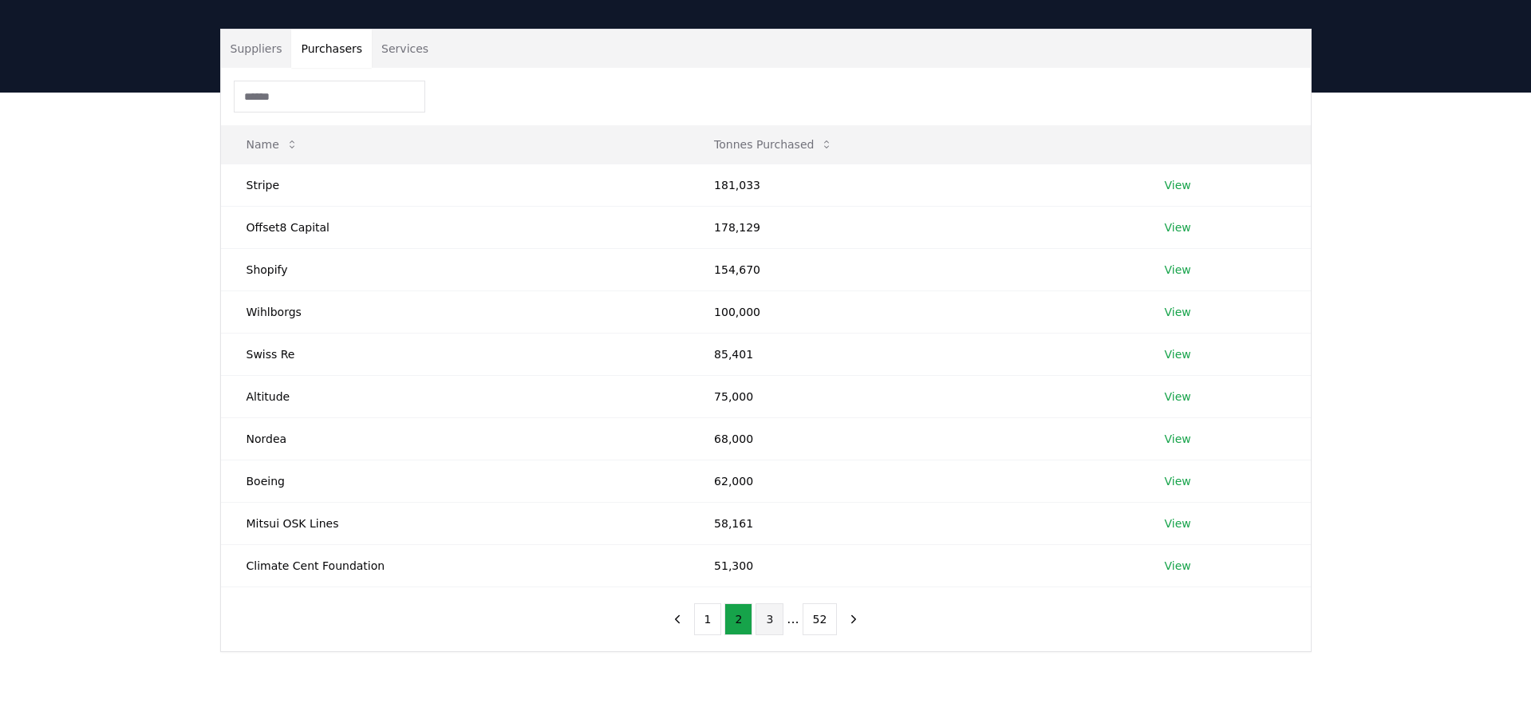
click at [779, 623] on button "3" at bounding box center [769, 619] width 28 height 32
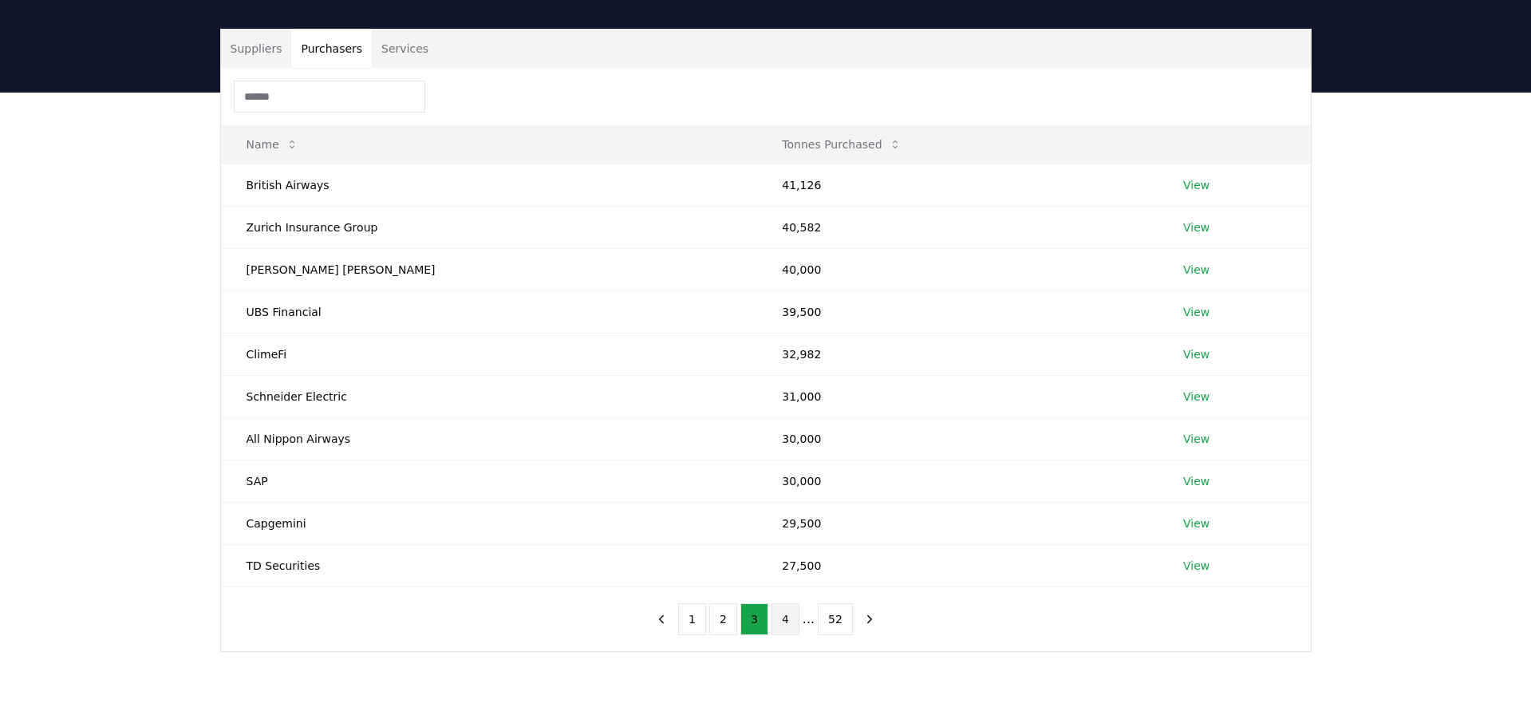
click at [792, 624] on button "4" at bounding box center [785, 619] width 28 height 32
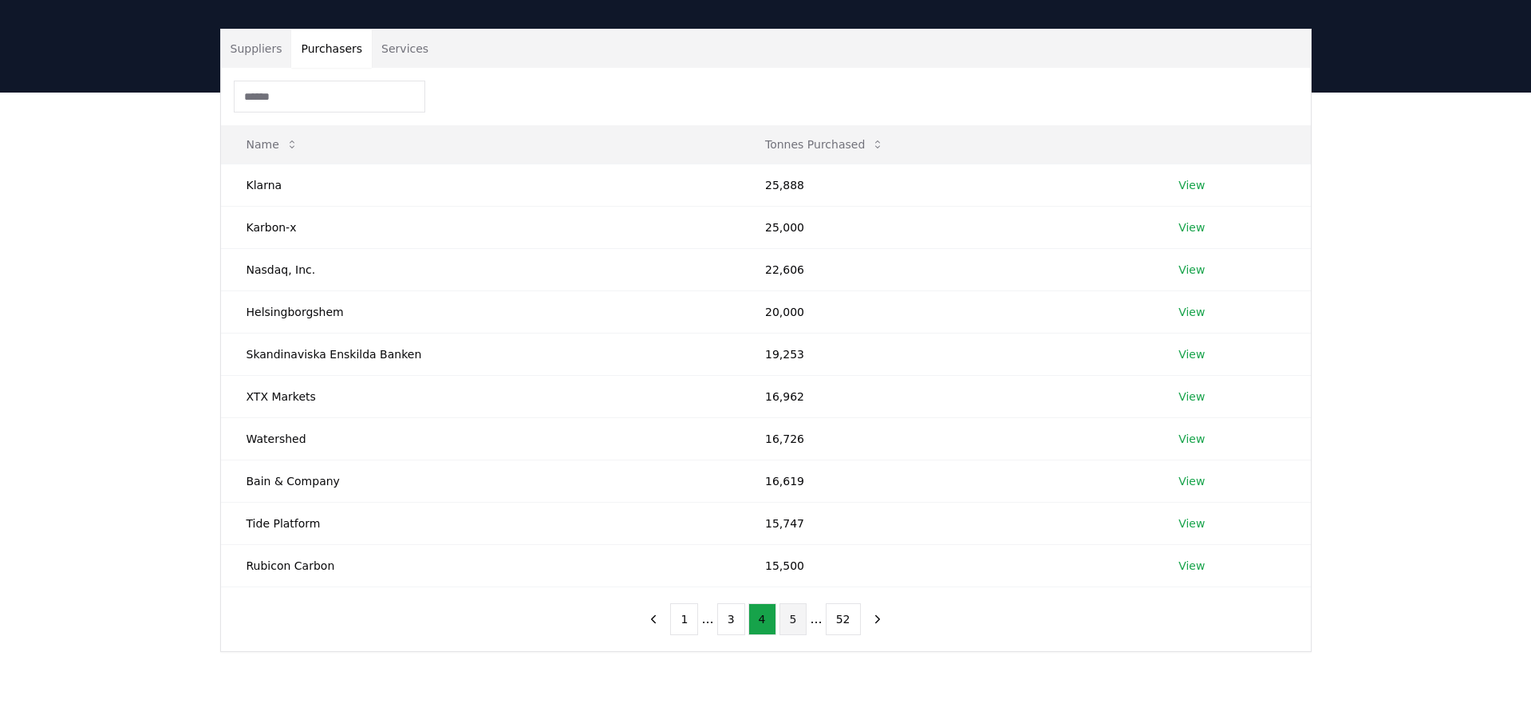
click at [791, 622] on button "5" at bounding box center [793, 619] width 28 height 32
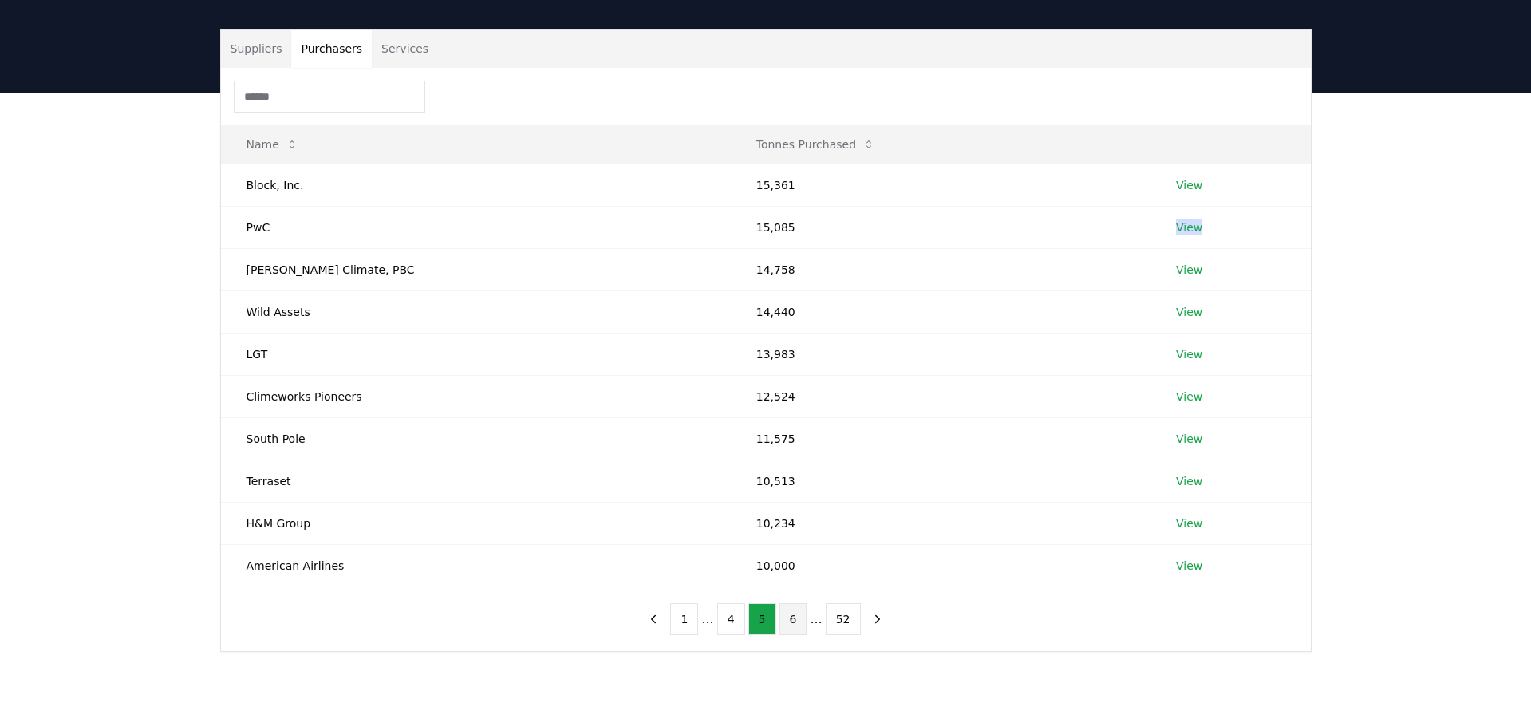
click at [794, 620] on button "6" at bounding box center [793, 619] width 28 height 32
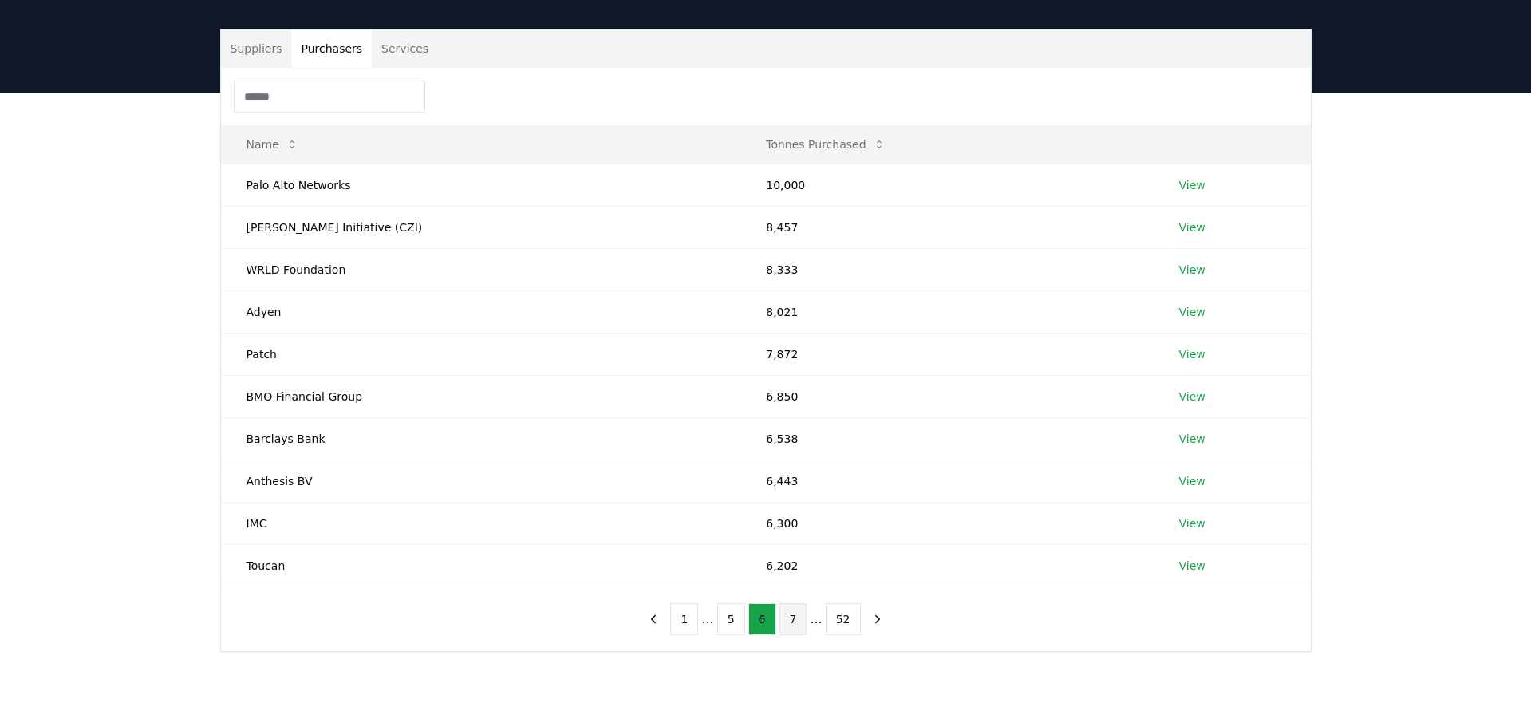
click at [787, 617] on button "7" at bounding box center [793, 619] width 28 height 32
click at [794, 624] on button "8" at bounding box center [793, 619] width 28 height 32
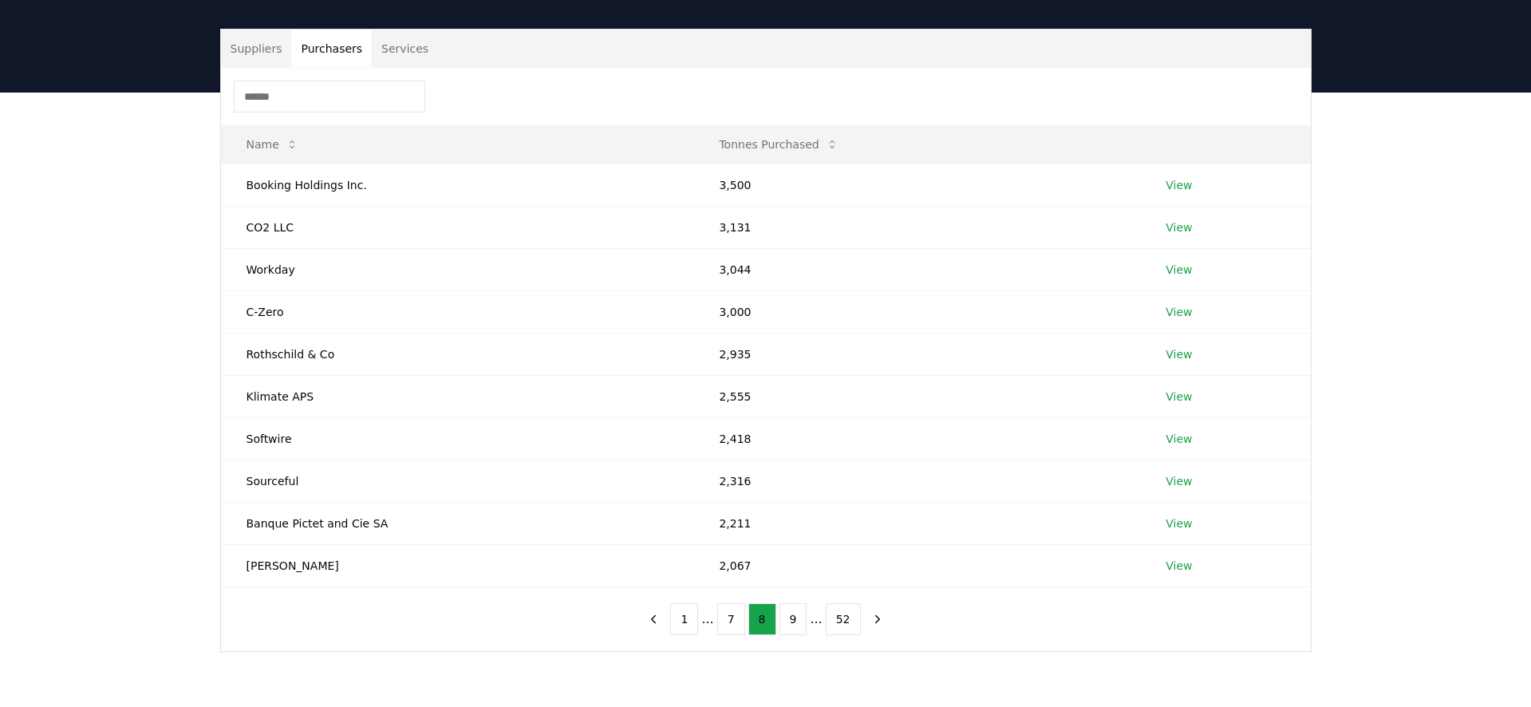
click at [776, 618] on ul "1 ... 7 8 9 ... 52" at bounding box center [765, 619] width 190 height 32
click at [782, 618] on button "9" at bounding box center [793, 619] width 28 height 32
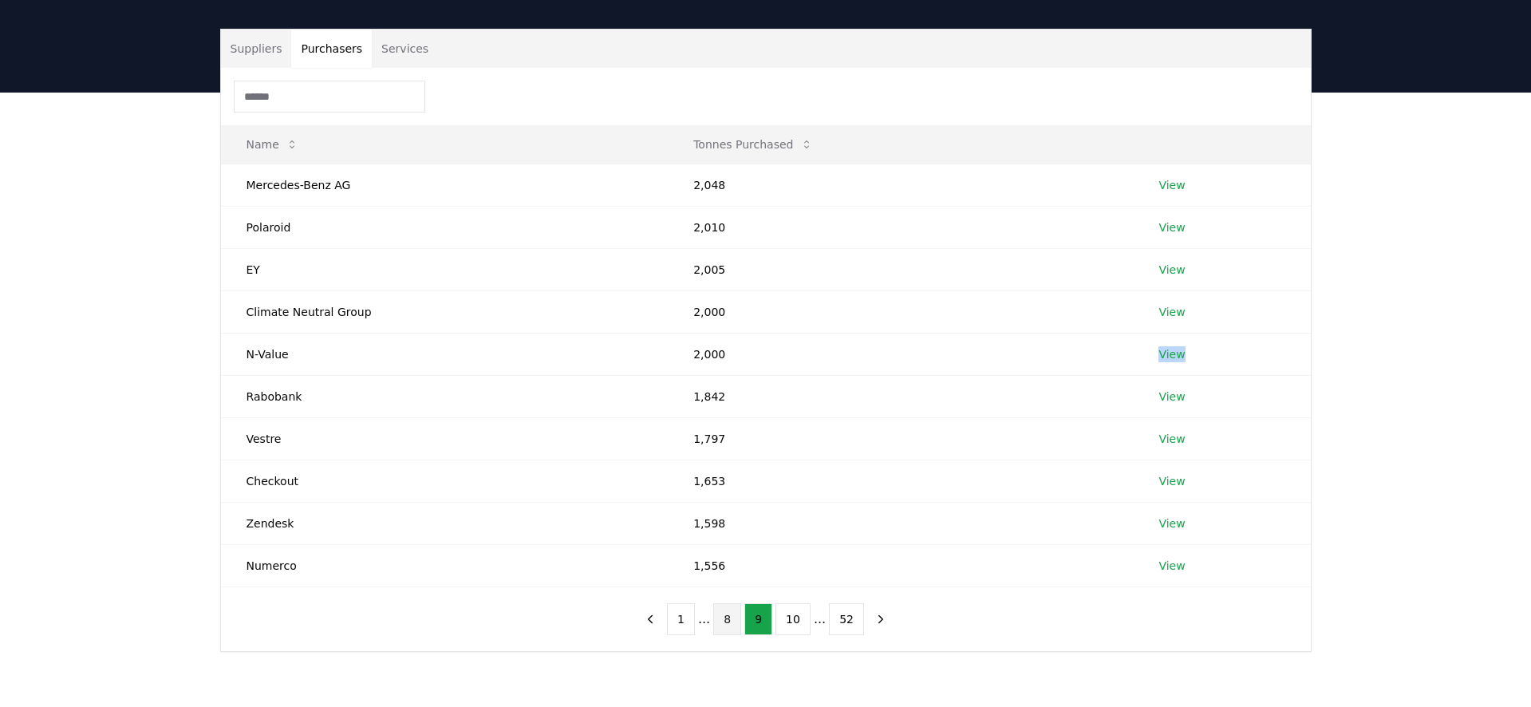
click at [731, 621] on button "8" at bounding box center [727, 619] width 28 height 32
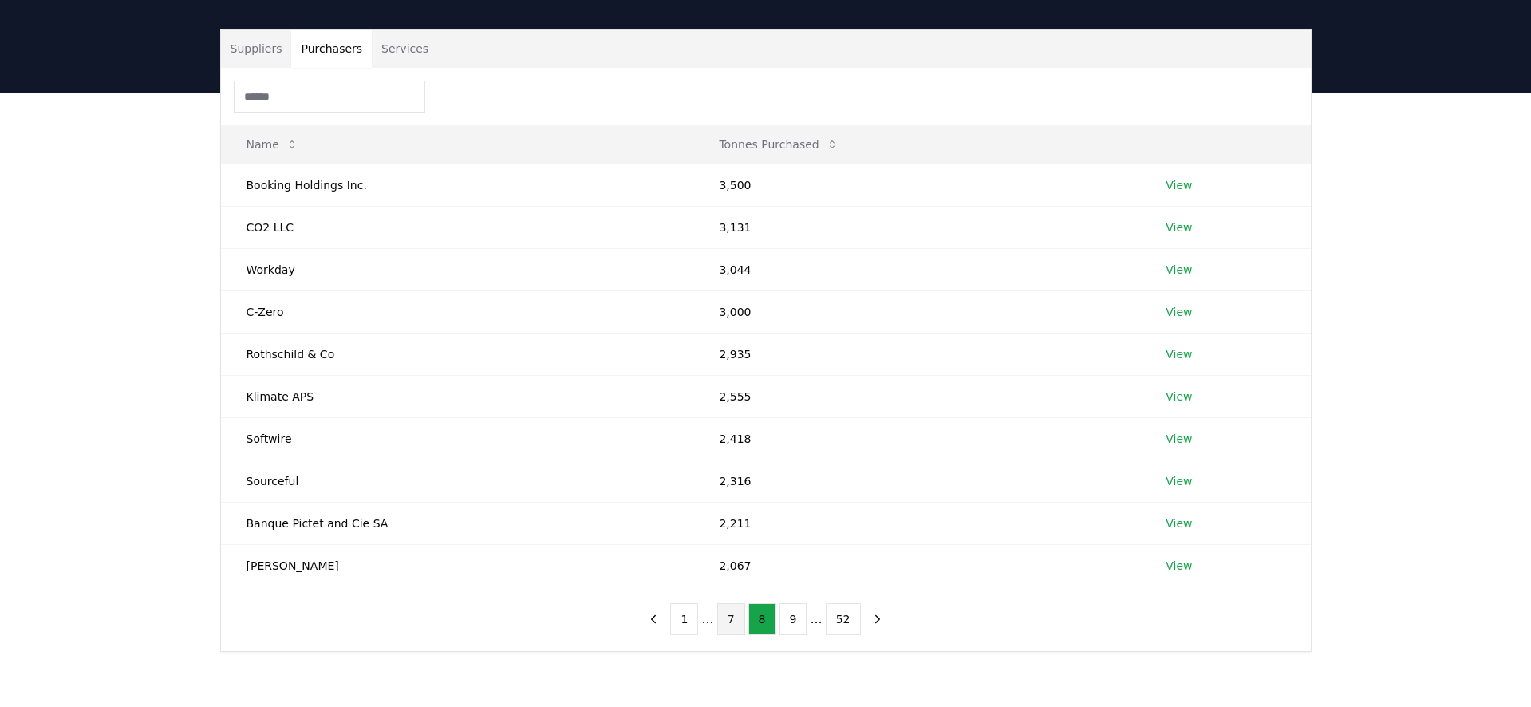
click at [724, 627] on button "7" at bounding box center [731, 619] width 28 height 32
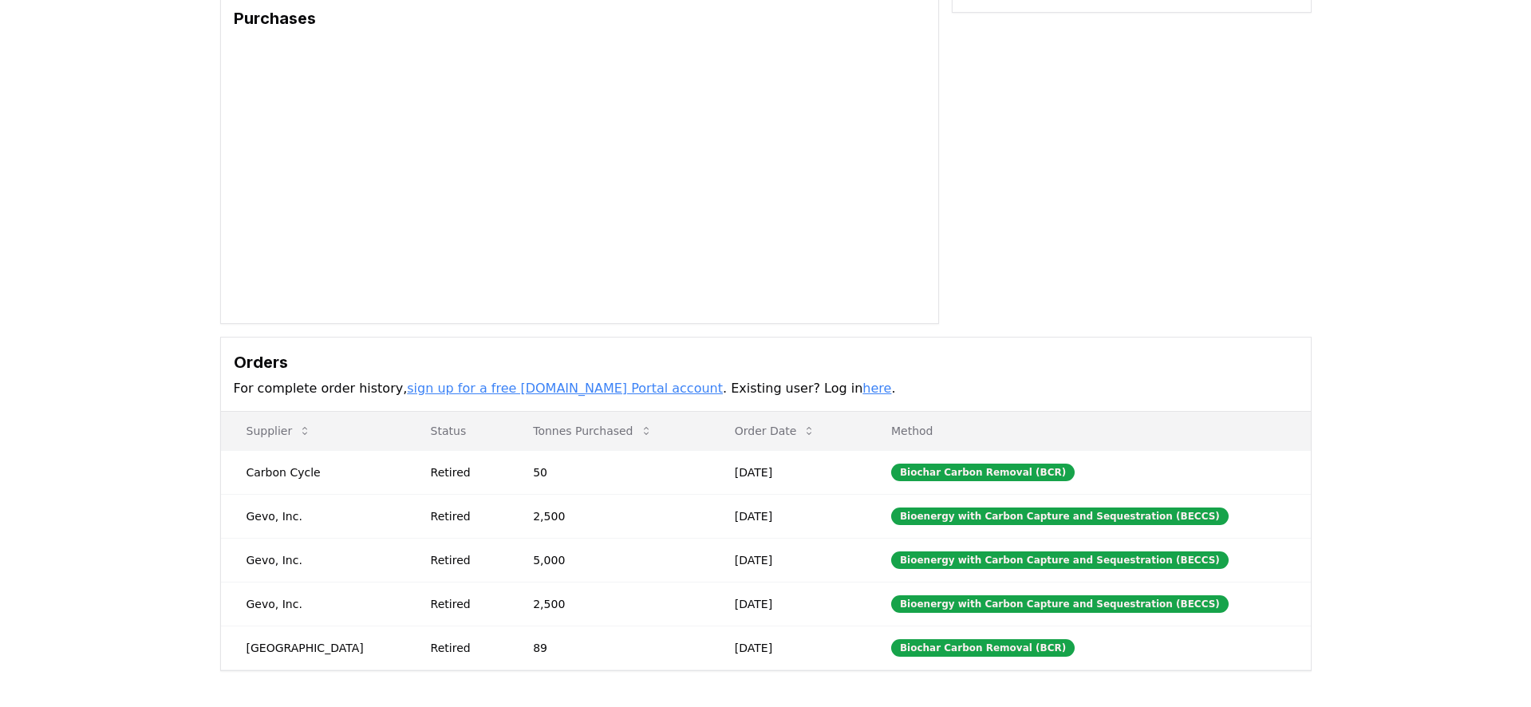
scroll to position [139, 0]
